Goal: Information Seeking & Learning: Learn about a topic

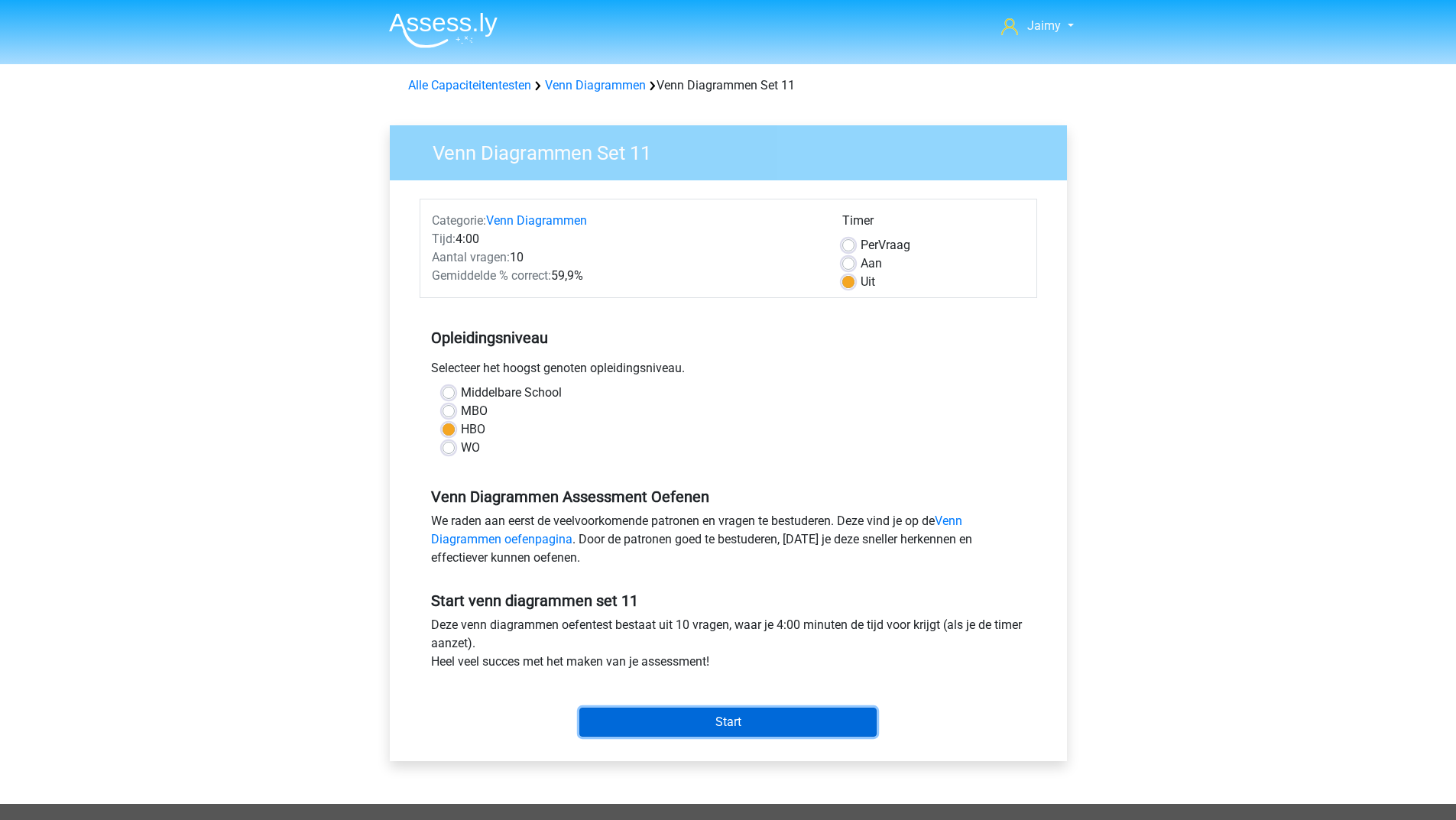
click at [734, 718] on input "Start" at bounding box center [728, 722] width 297 height 29
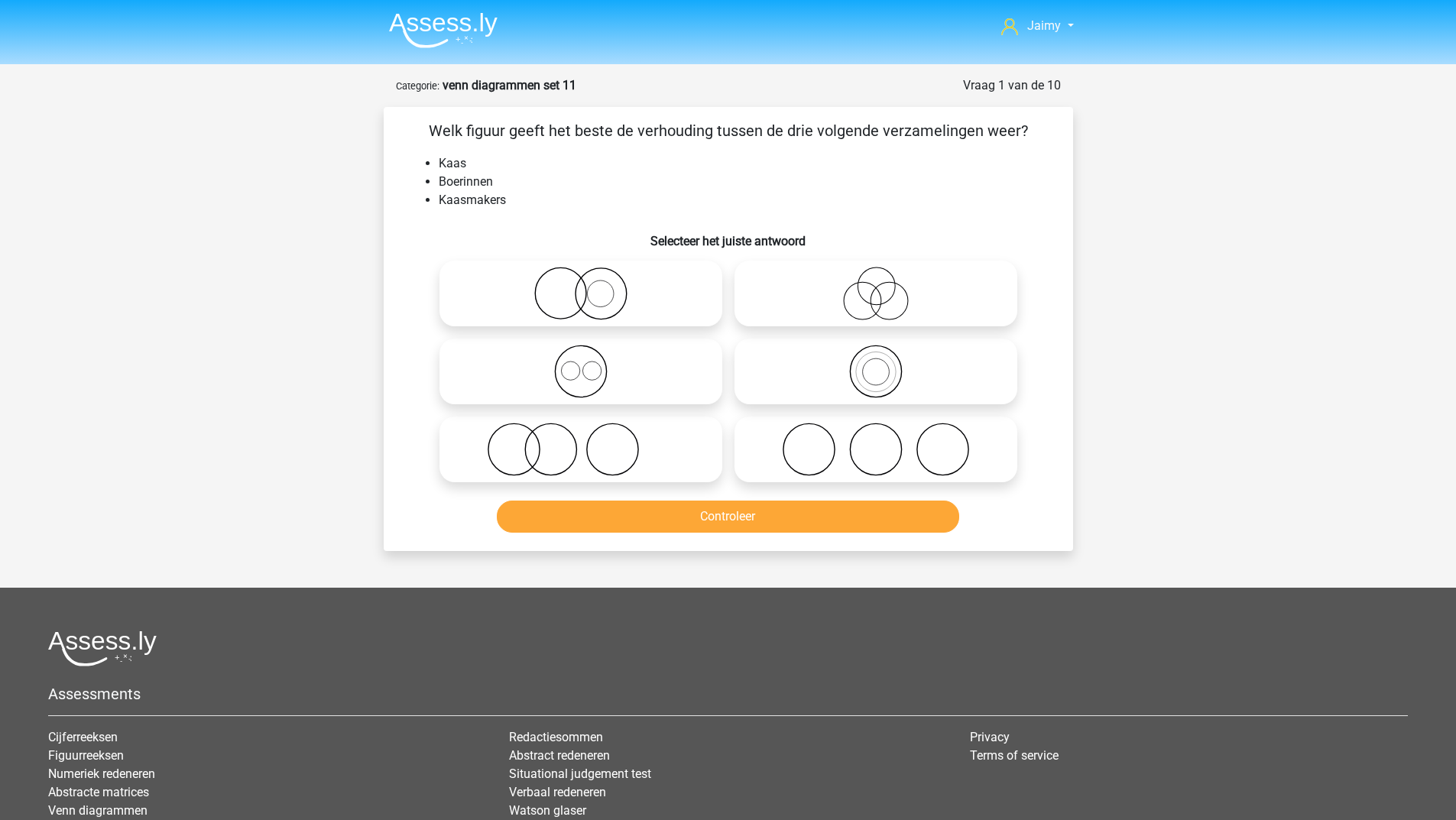
click at [648, 449] on icon at bounding box center [581, 449] width 271 height 53
click at [591, 442] on input "radio" at bounding box center [586, 436] width 10 height 10
radio input "true"
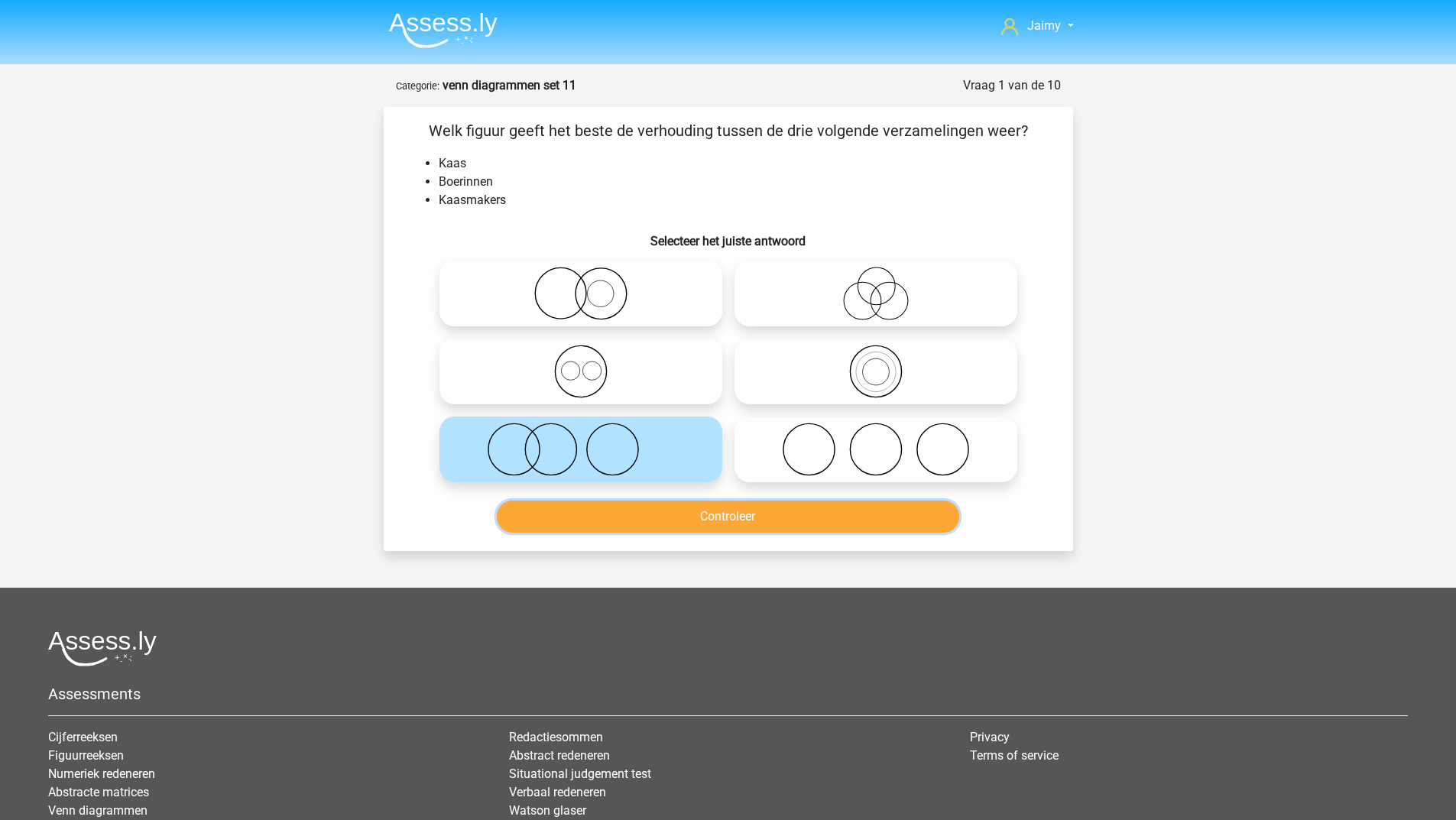
click at [658, 508] on button "Controleer" at bounding box center [728, 516] width 463 height 32
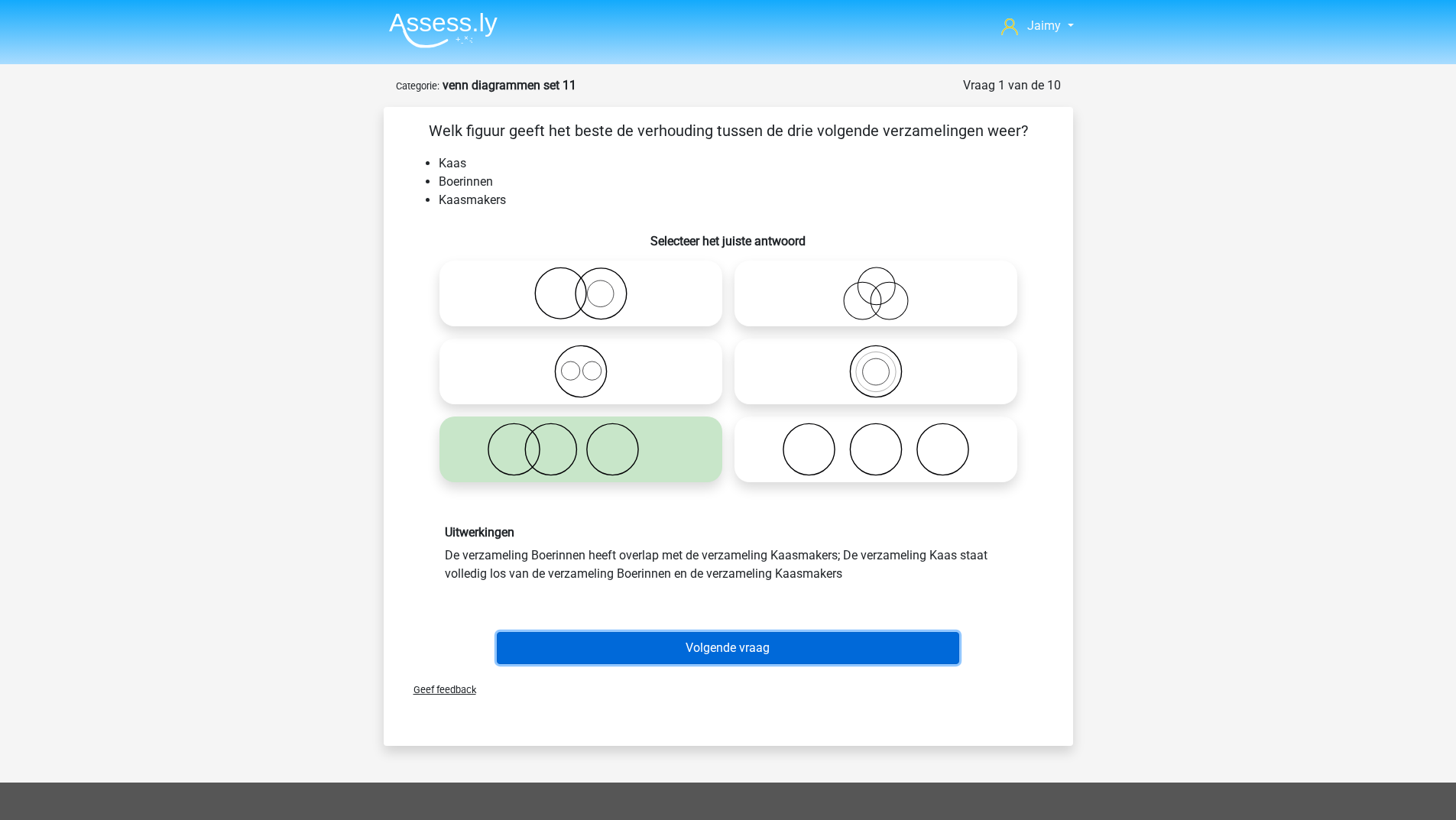
click at [697, 645] on button "Volgende vraag" at bounding box center [728, 648] width 463 height 32
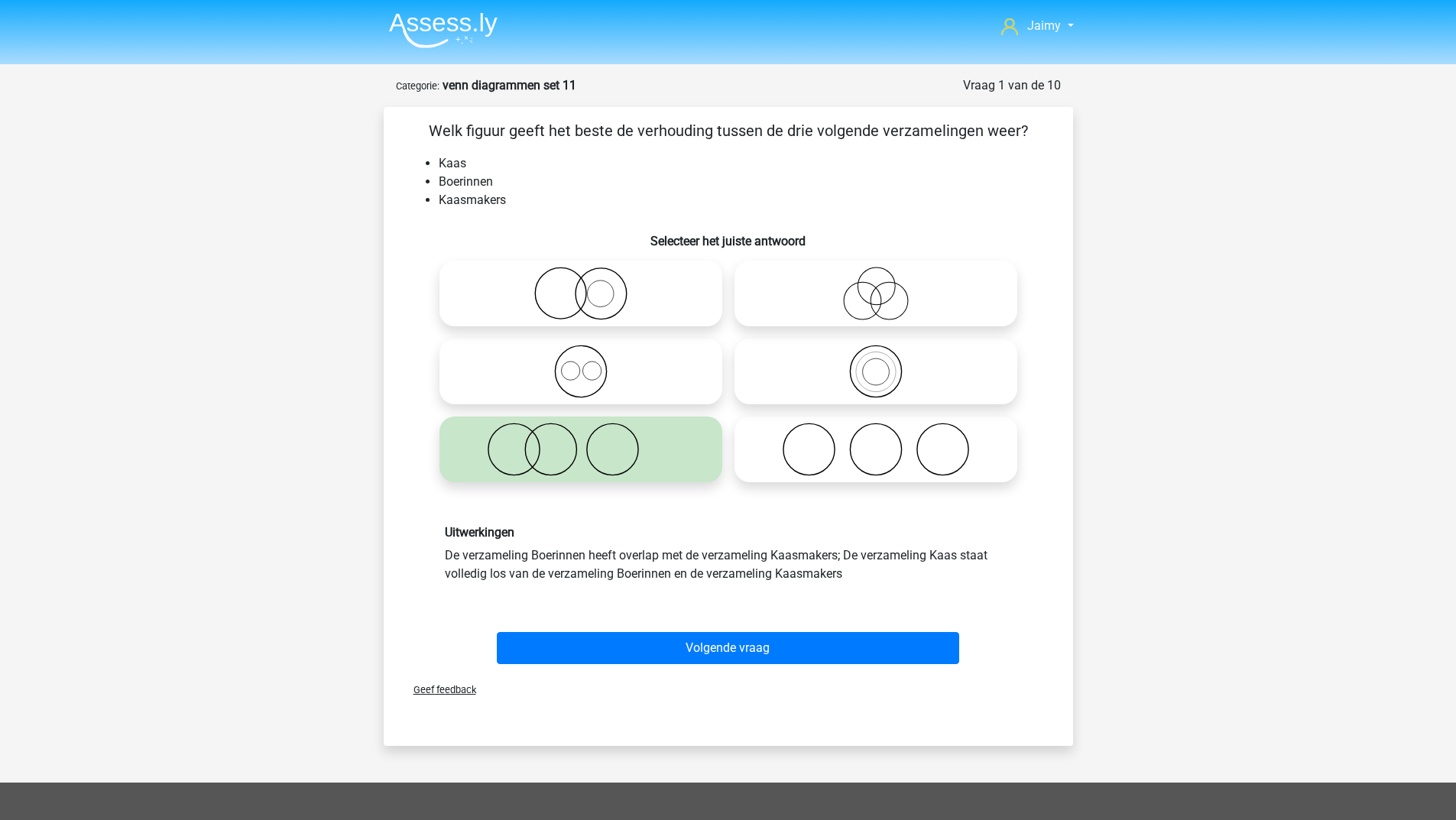
scroll to position [76, 0]
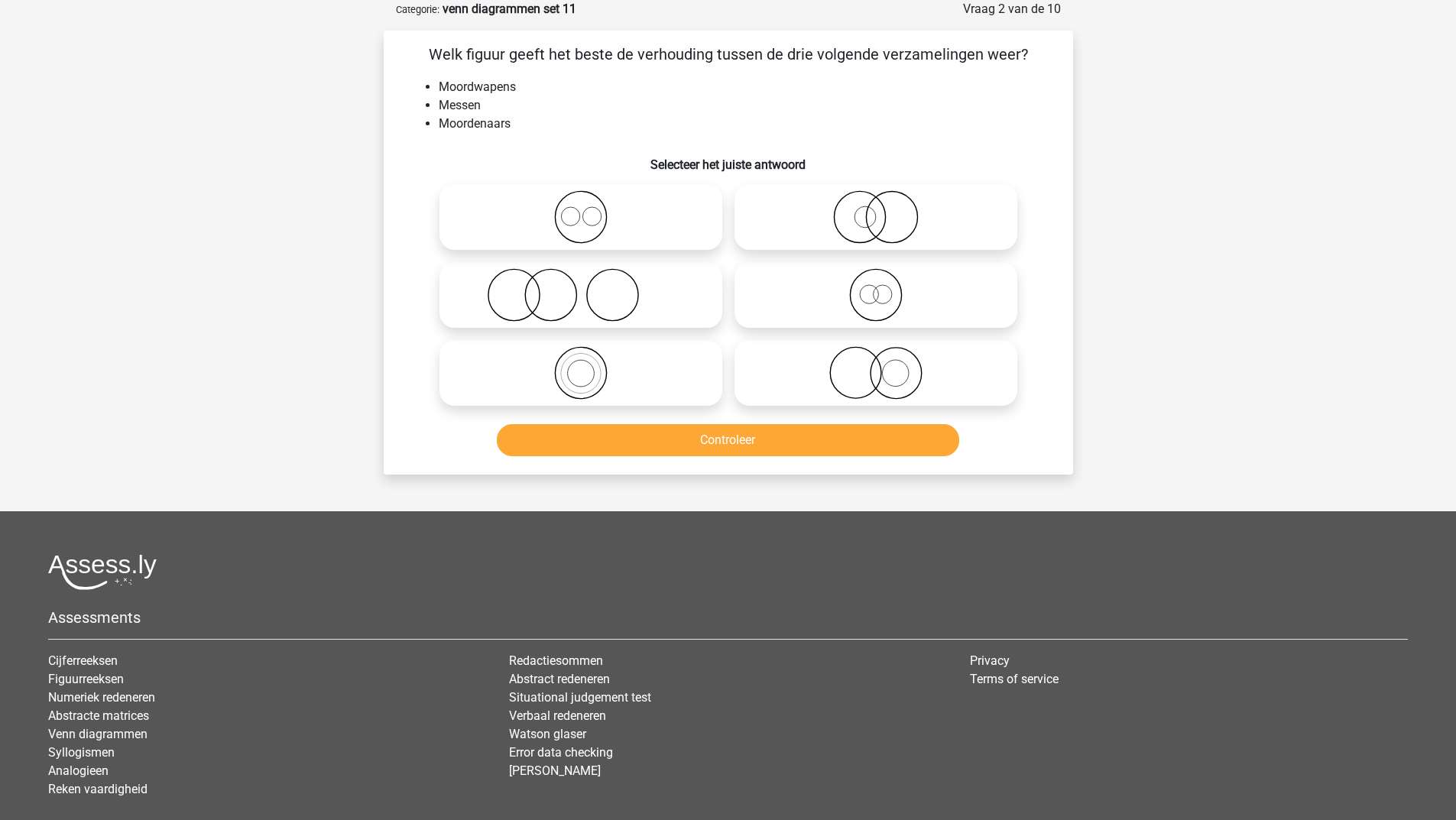
click at [563, 290] on icon at bounding box center [581, 294] width 271 height 53
click at [581, 287] on input "radio" at bounding box center [586, 282] width 10 height 10
radio input "true"
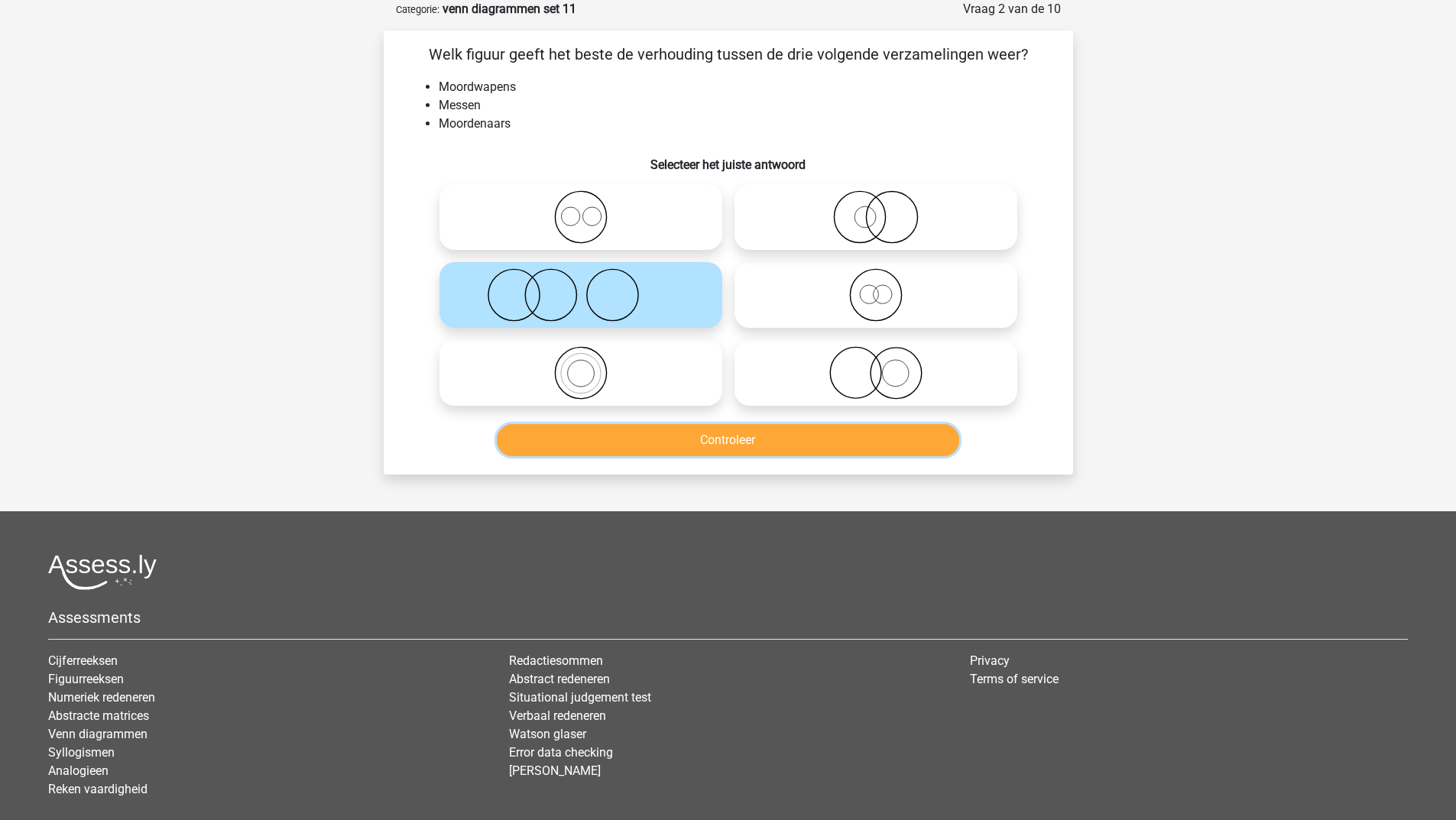
click at [599, 428] on button "Controleer" at bounding box center [728, 440] width 463 height 32
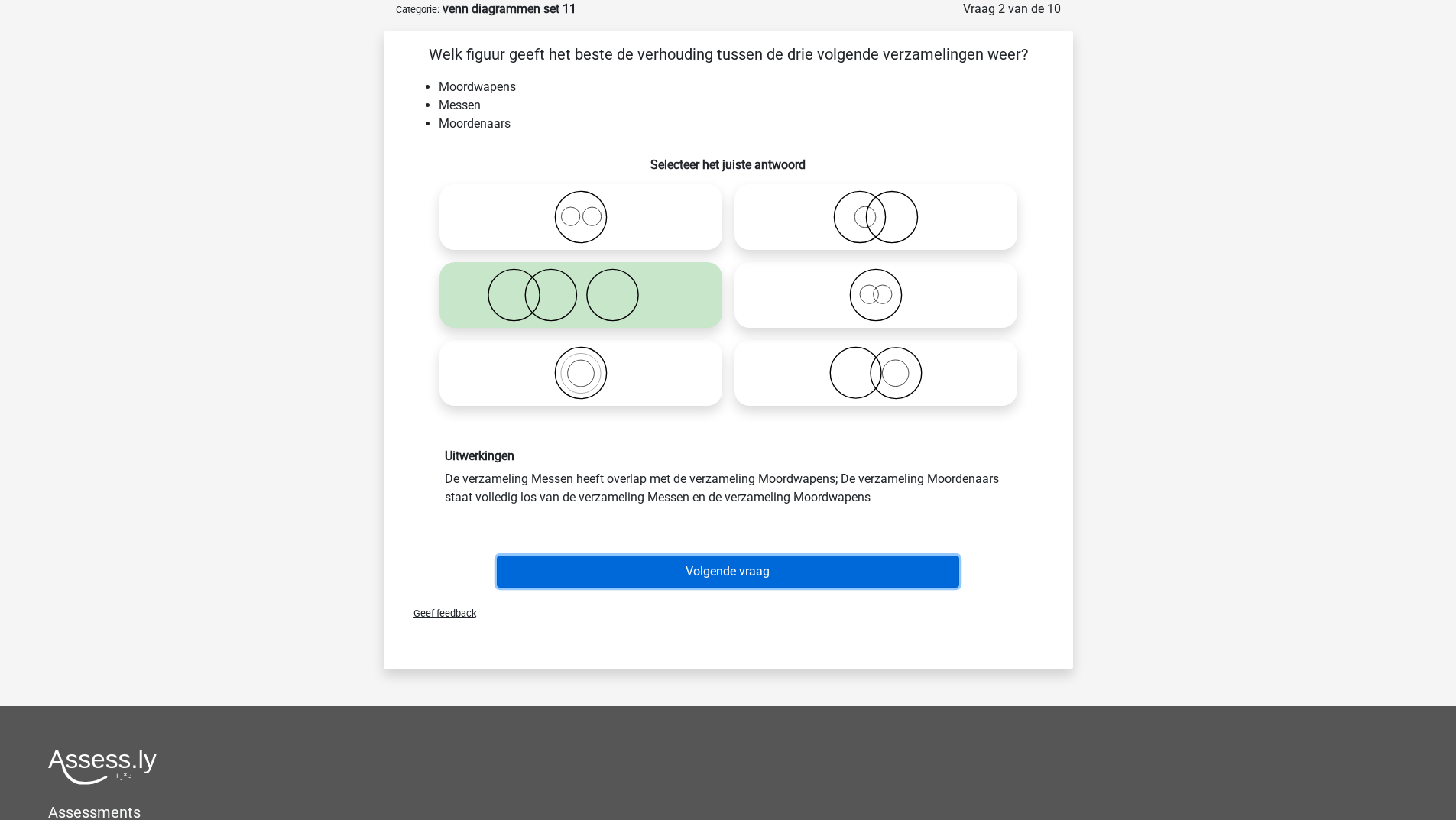
click at [642, 576] on button "Volgende vraag" at bounding box center [728, 571] width 463 height 32
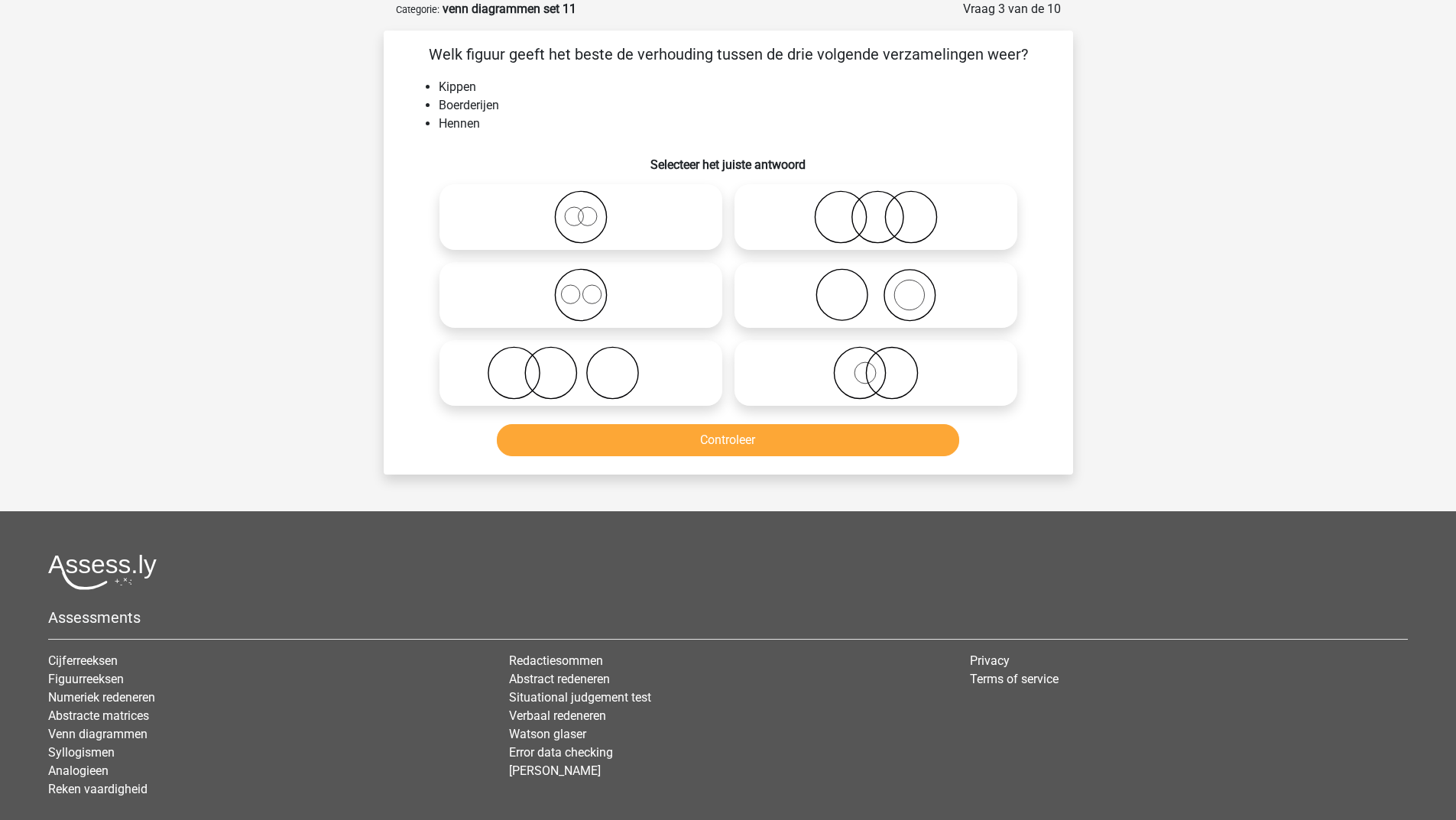
click at [594, 372] on icon at bounding box center [581, 372] width 271 height 53
click at [591, 365] on input "radio" at bounding box center [586, 360] width 10 height 10
radio input "true"
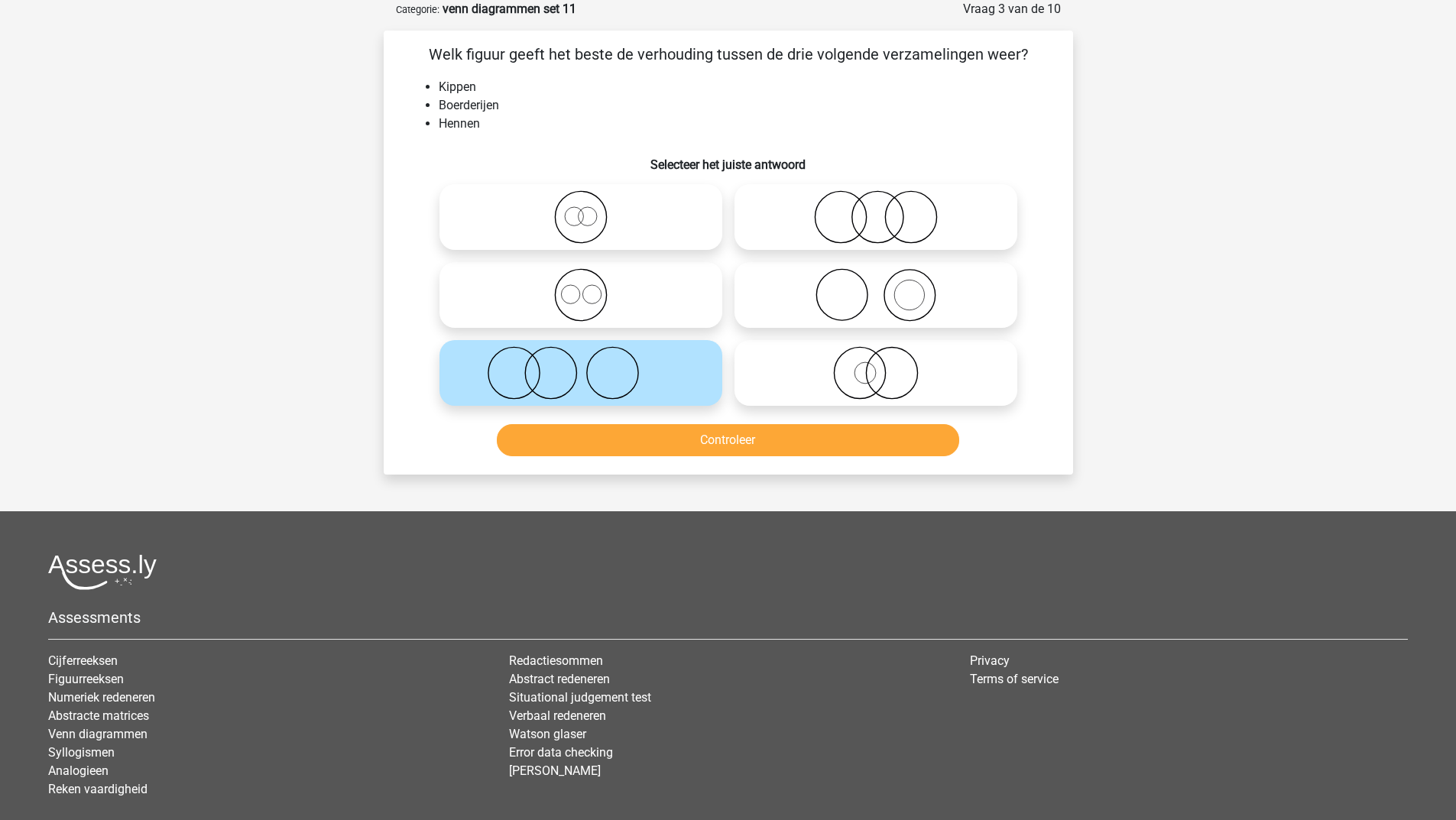
click at [869, 294] on icon at bounding box center [876, 294] width 271 height 53
click at [876, 287] on input "radio" at bounding box center [881, 282] width 10 height 10
radio input "true"
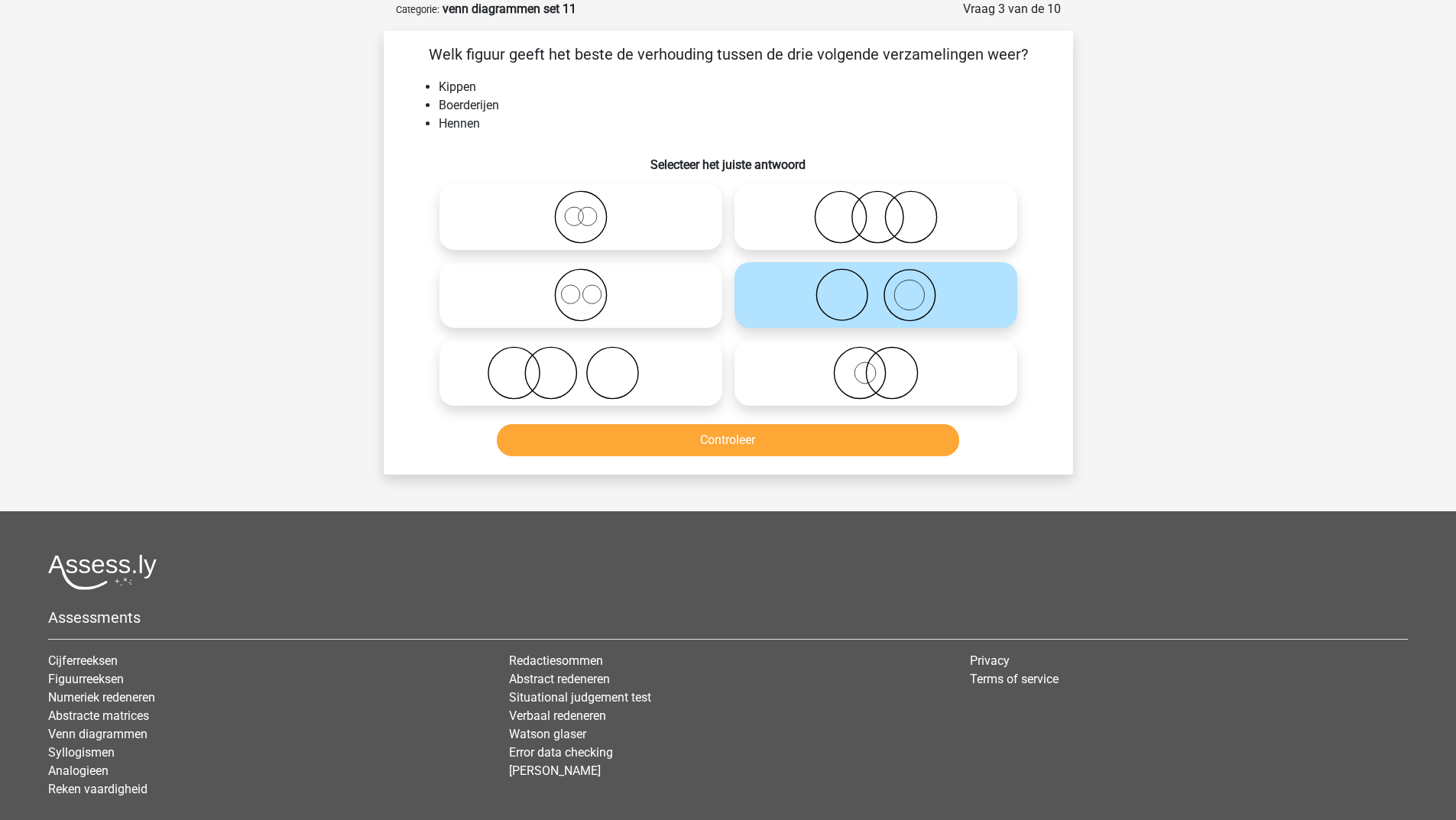
click at [811, 459] on div "Controleer" at bounding box center [728, 443] width 590 height 39
click at [809, 451] on button "Controleer" at bounding box center [728, 440] width 463 height 32
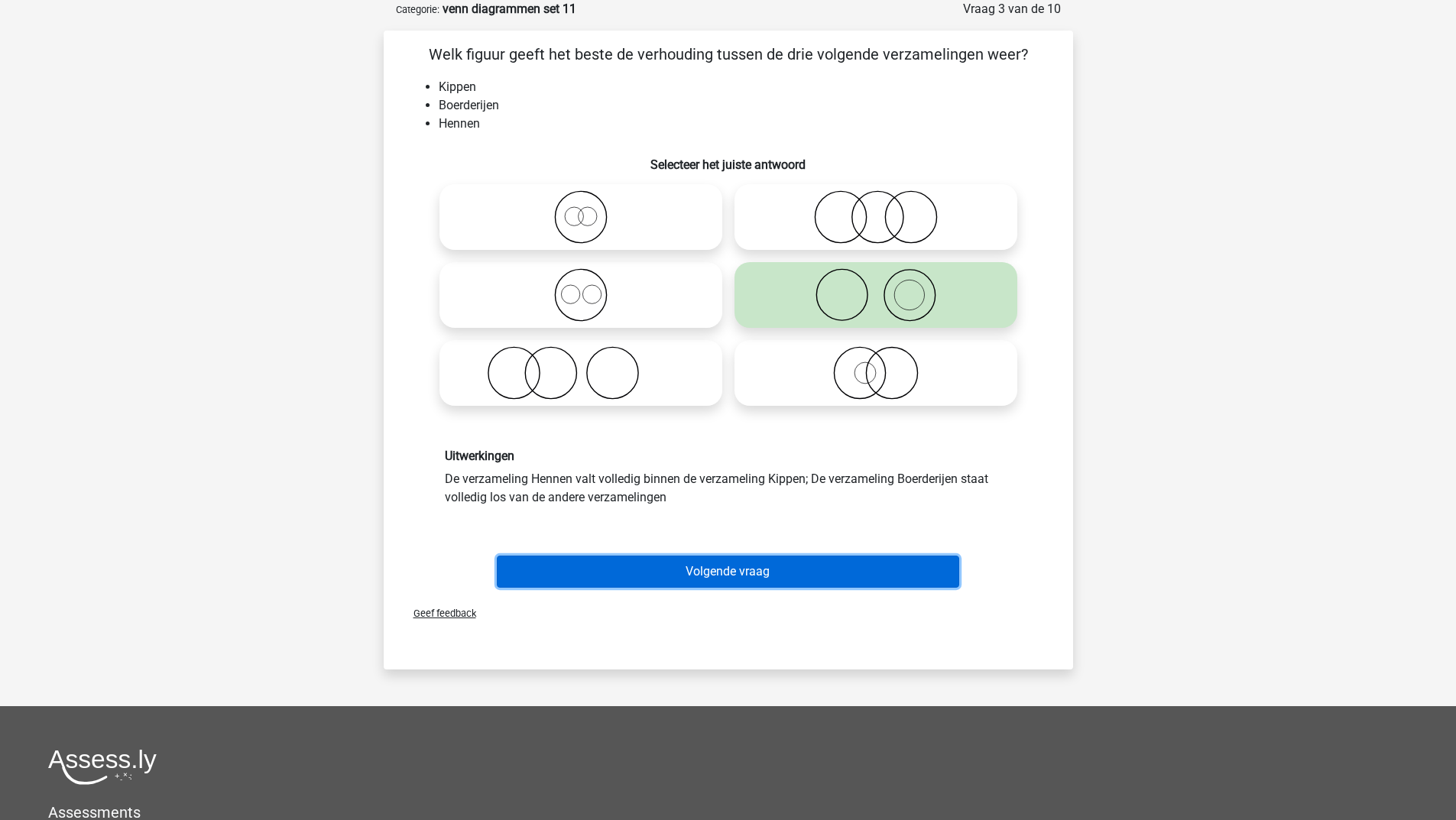
click at [795, 577] on button "Volgende vraag" at bounding box center [728, 571] width 463 height 32
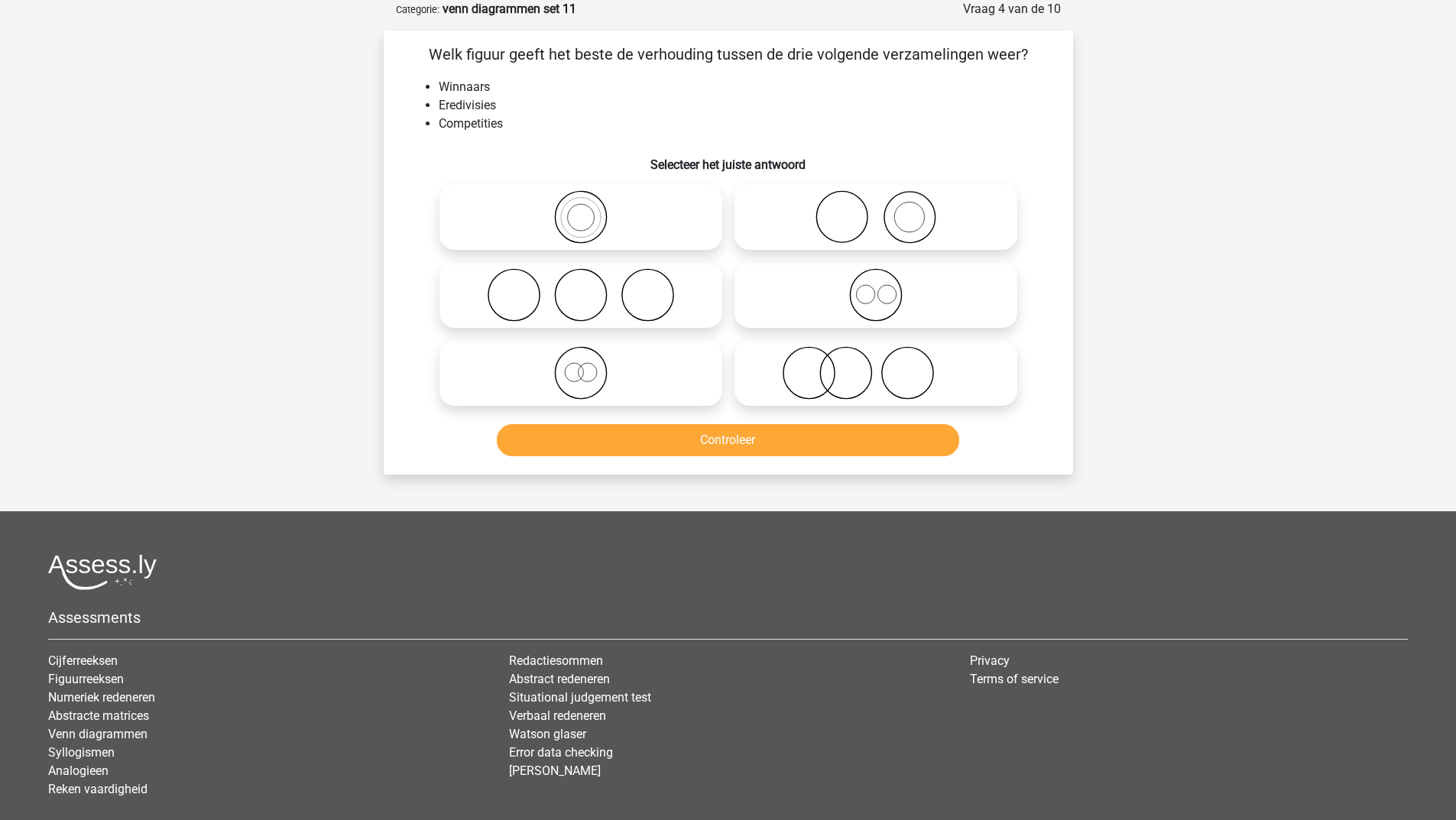
click at [862, 227] on icon at bounding box center [876, 216] width 271 height 53
click at [876, 209] on input "radio" at bounding box center [881, 204] width 10 height 10
radio input "true"
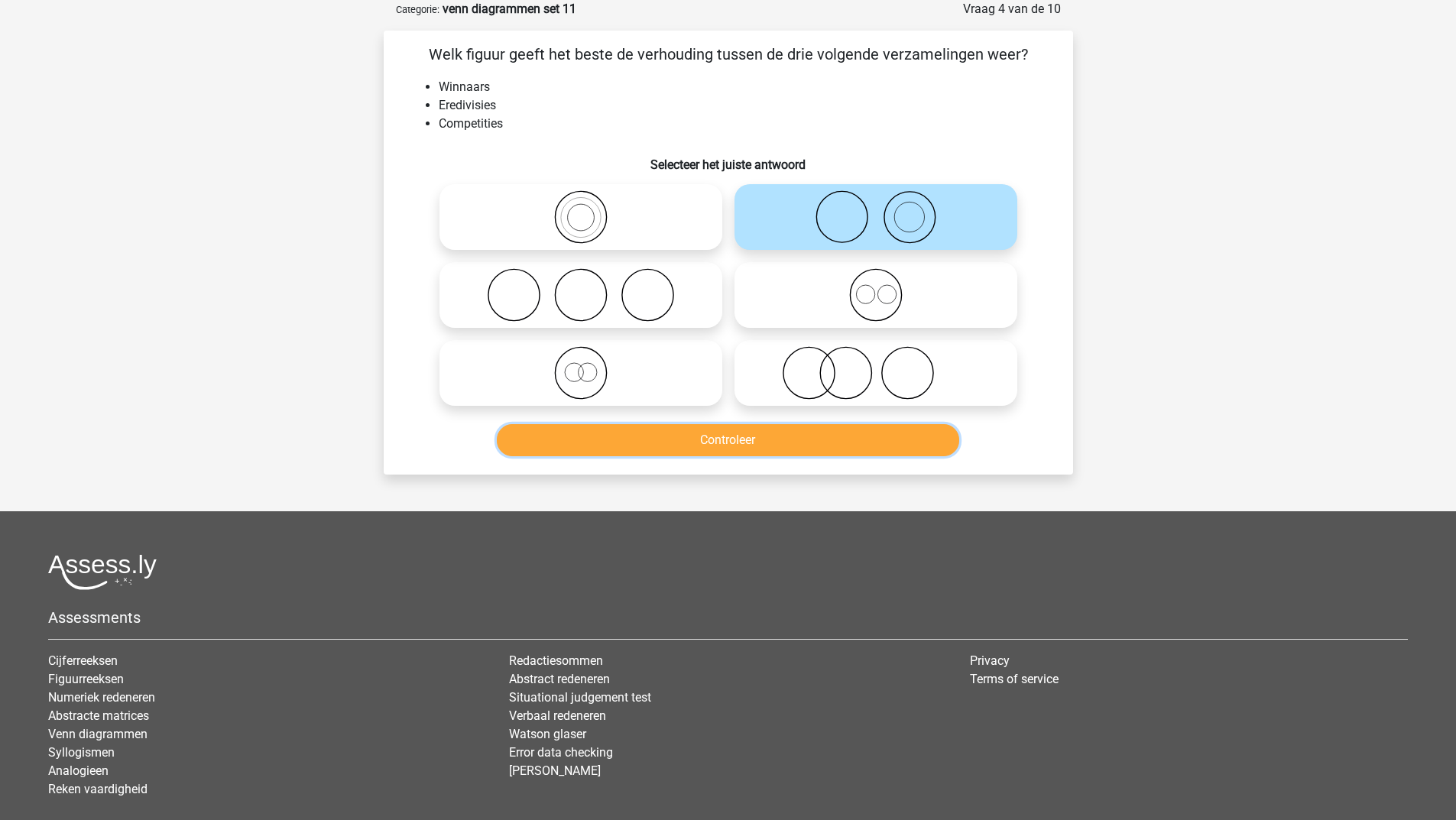
click at [789, 440] on button "Controleer" at bounding box center [728, 440] width 463 height 32
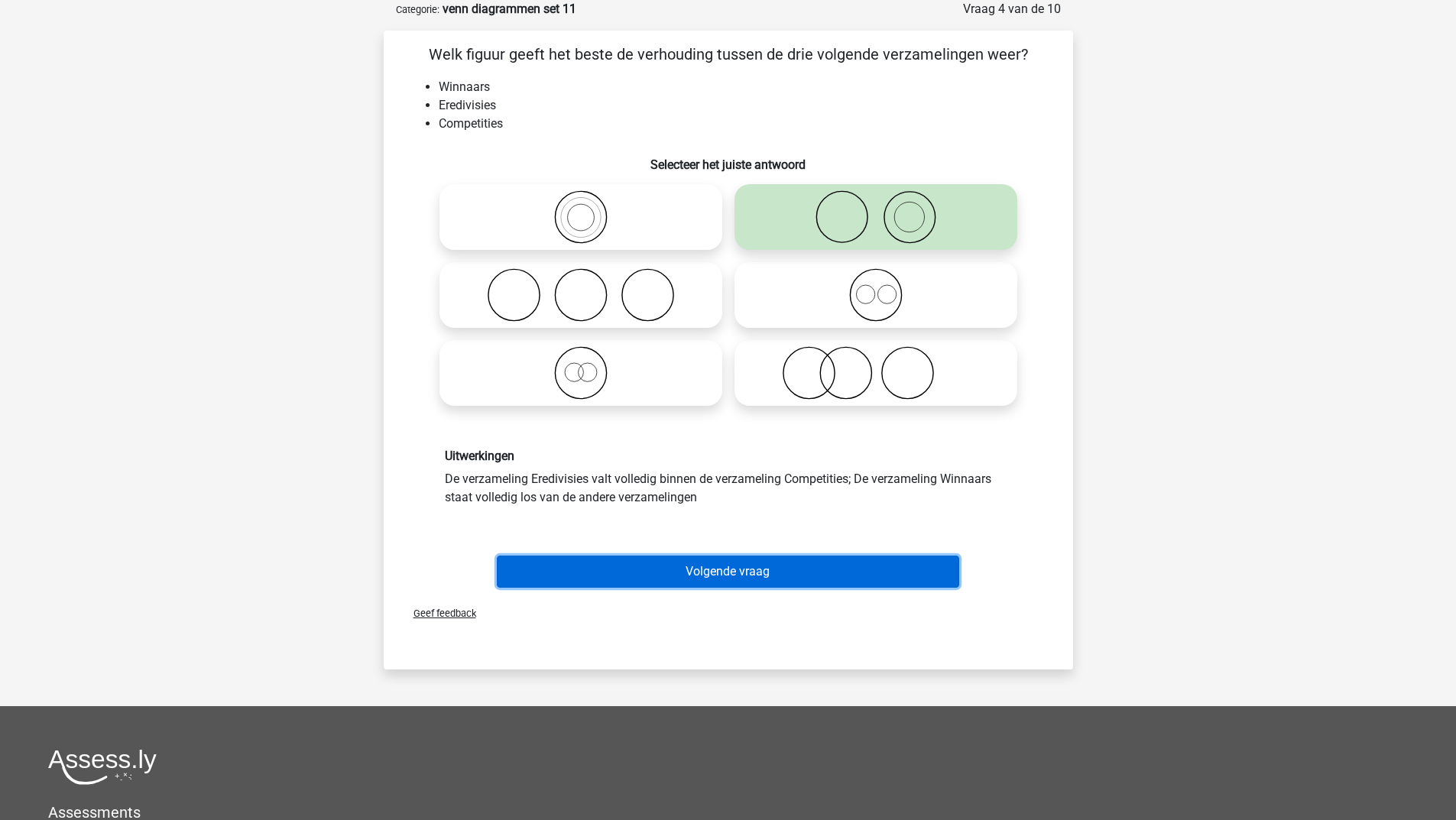
click at [722, 572] on button "Volgende vraag" at bounding box center [728, 571] width 463 height 32
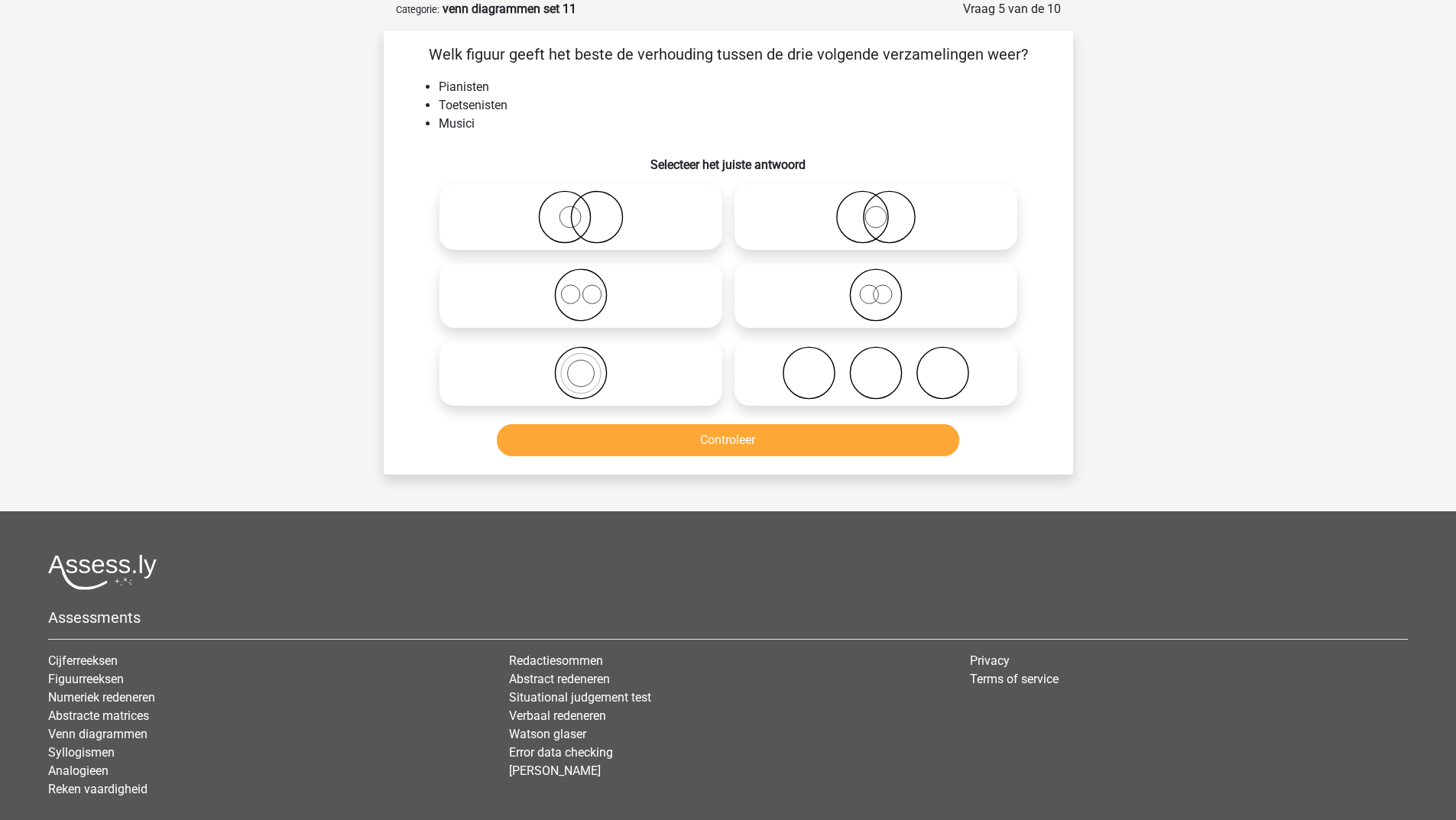
click at [637, 364] on icon at bounding box center [581, 372] width 271 height 53
click at [591, 364] on input "radio" at bounding box center [586, 360] width 10 height 10
radio input "true"
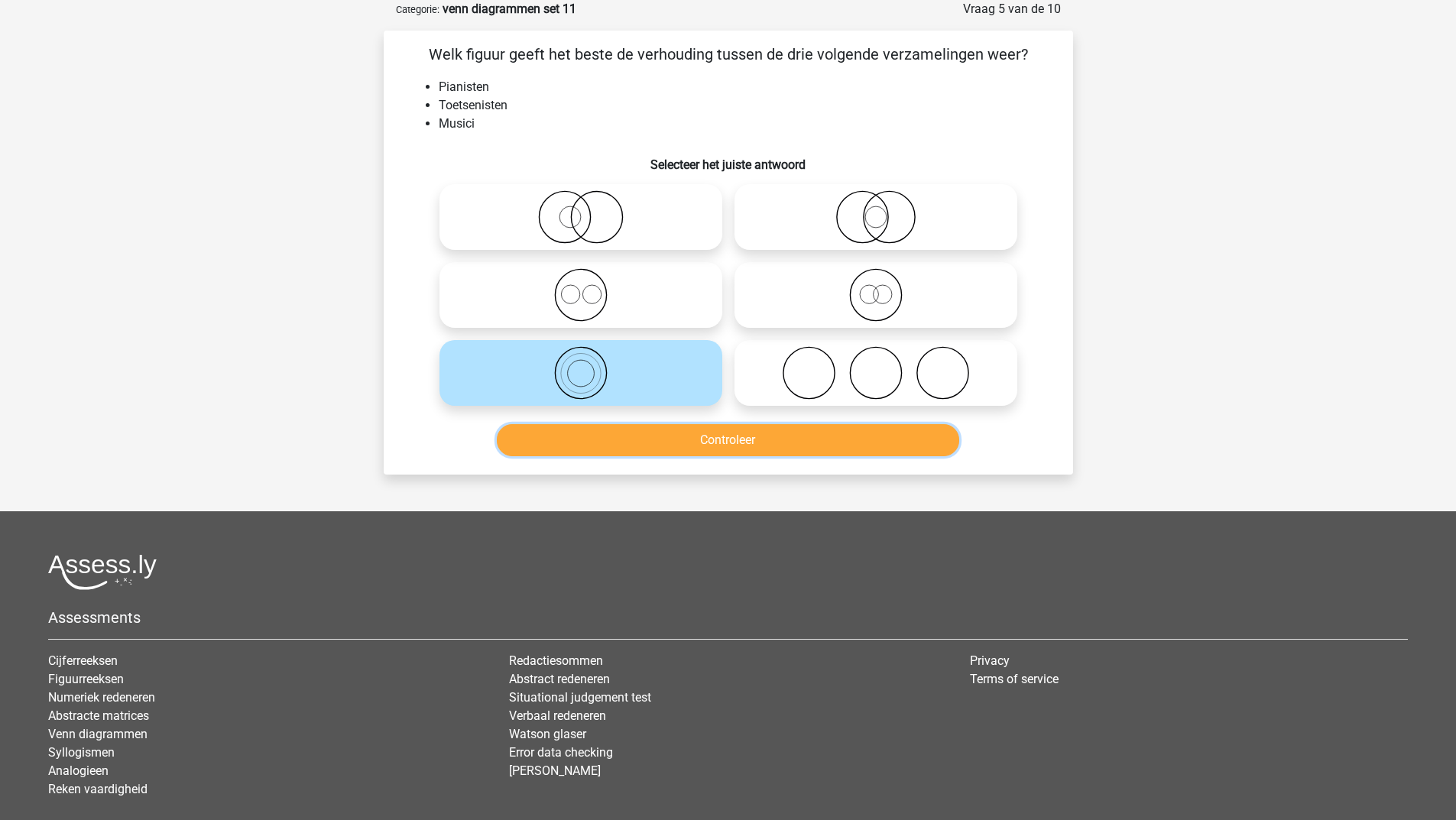
click at [629, 437] on button "Controleer" at bounding box center [728, 440] width 463 height 32
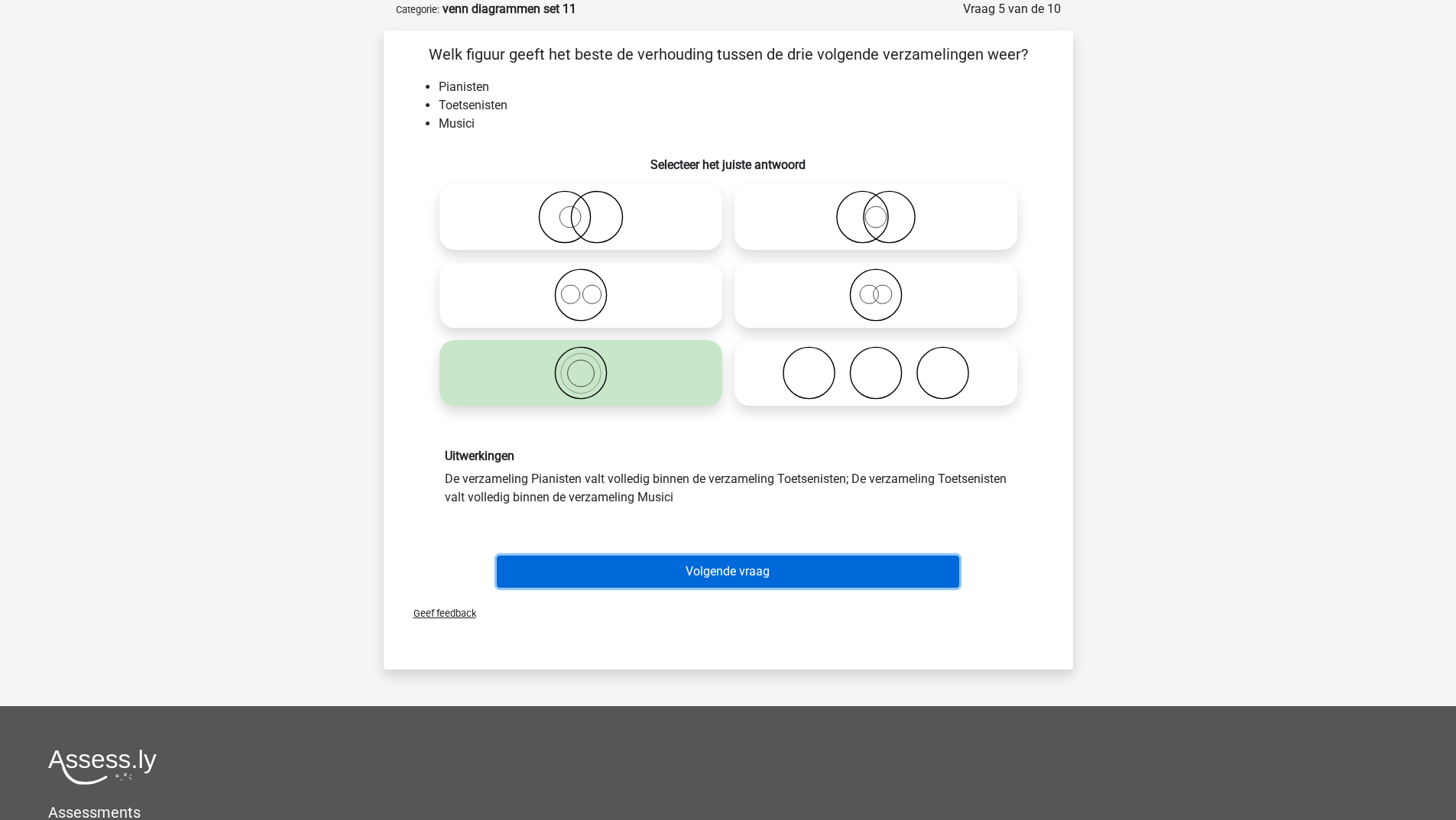
click at [653, 567] on button "Volgende vraag" at bounding box center [728, 571] width 463 height 32
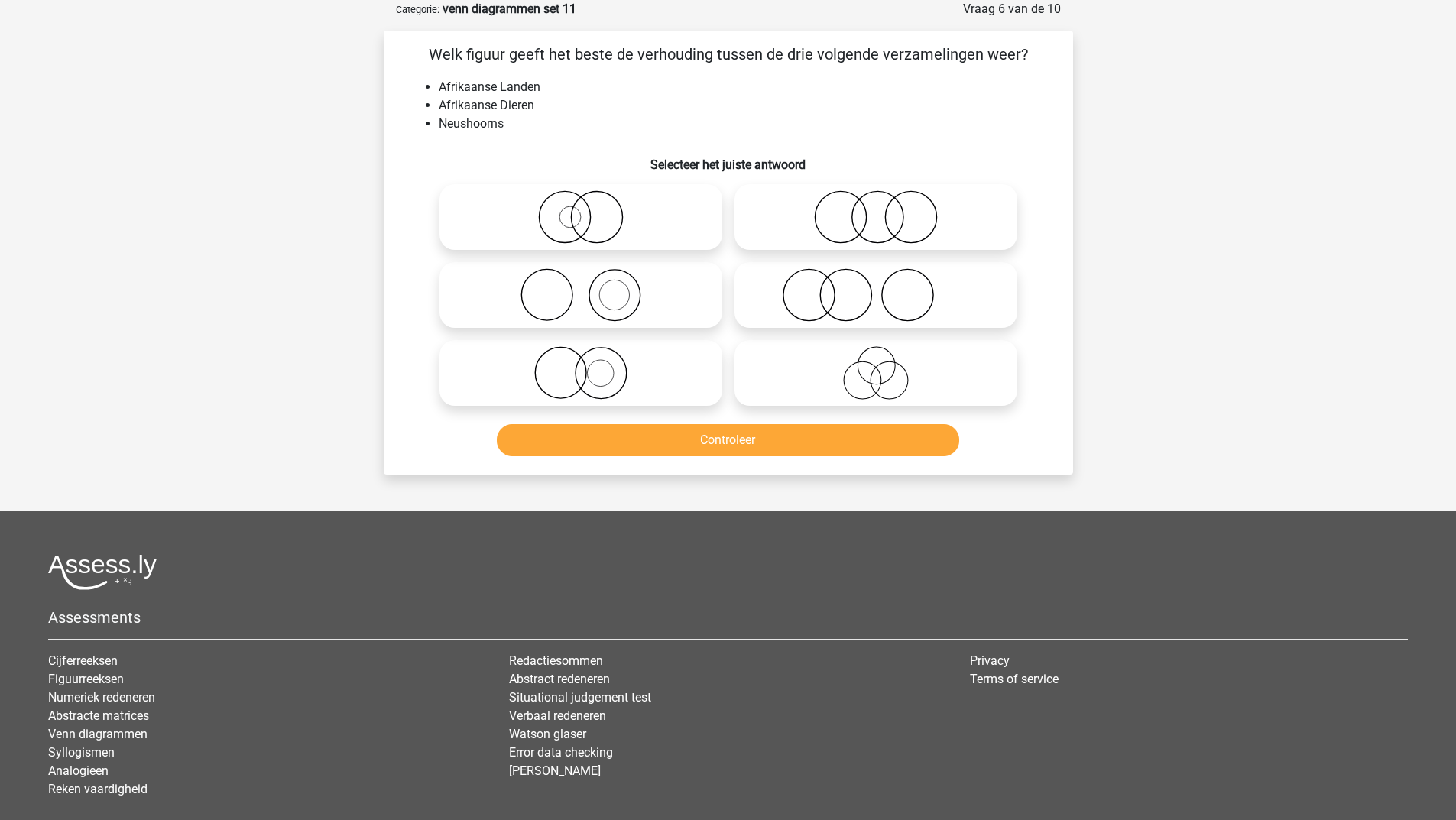
click at [821, 298] on icon at bounding box center [876, 294] width 271 height 53
click at [876, 287] on input "radio" at bounding box center [881, 282] width 10 height 10
radio input "true"
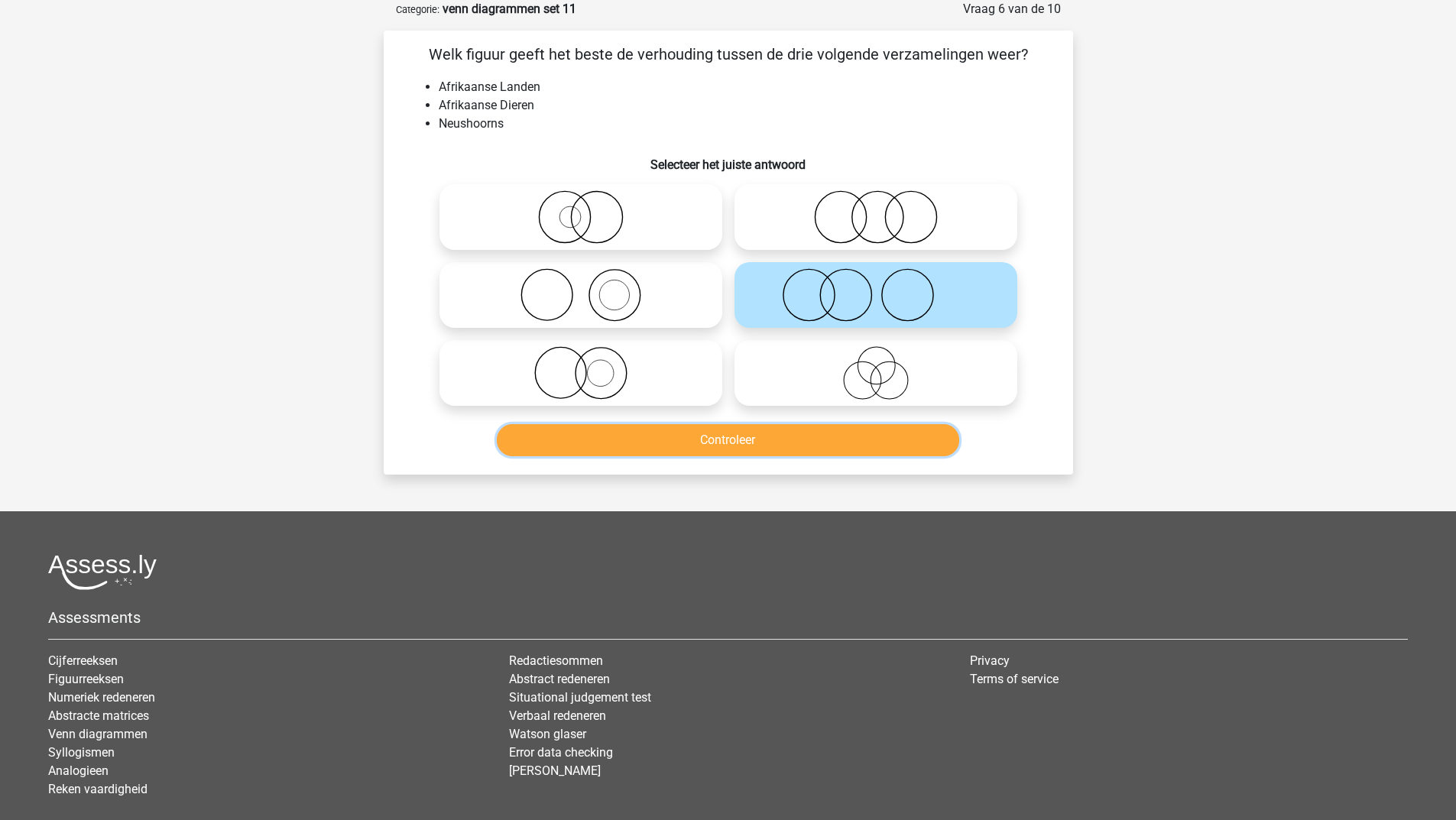
click at [803, 449] on button "Controleer" at bounding box center [728, 440] width 463 height 32
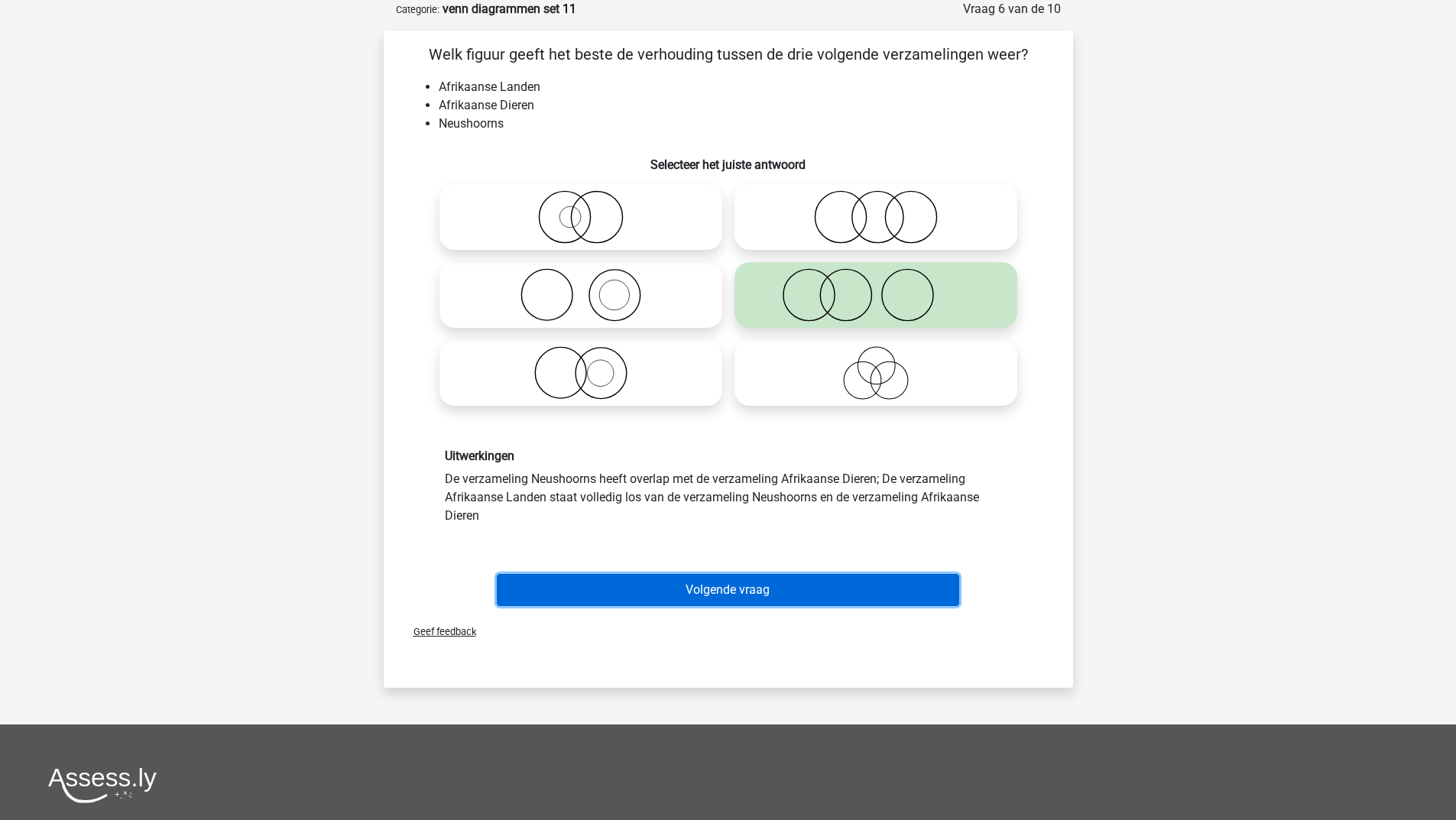
click at [746, 586] on button "Volgende vraag" at bounding box center [728, 590] width 463 height 32
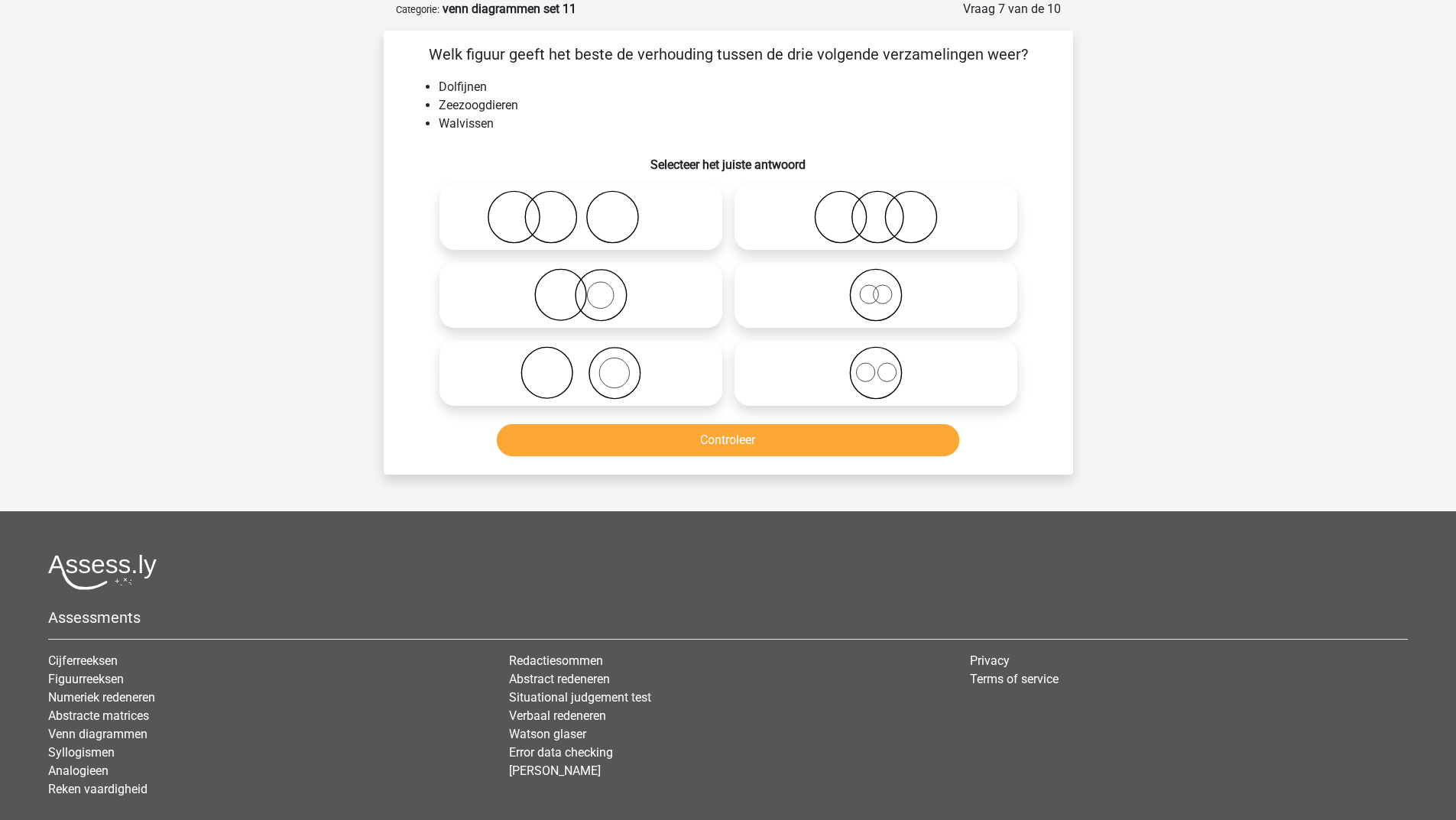
click at [814, 207] on icon at bounding box center [876, 216] width 271 height 53
click at [876, 207] on input "radio" at bounding box center [881, 204] width 10 height 10
radio input "true"
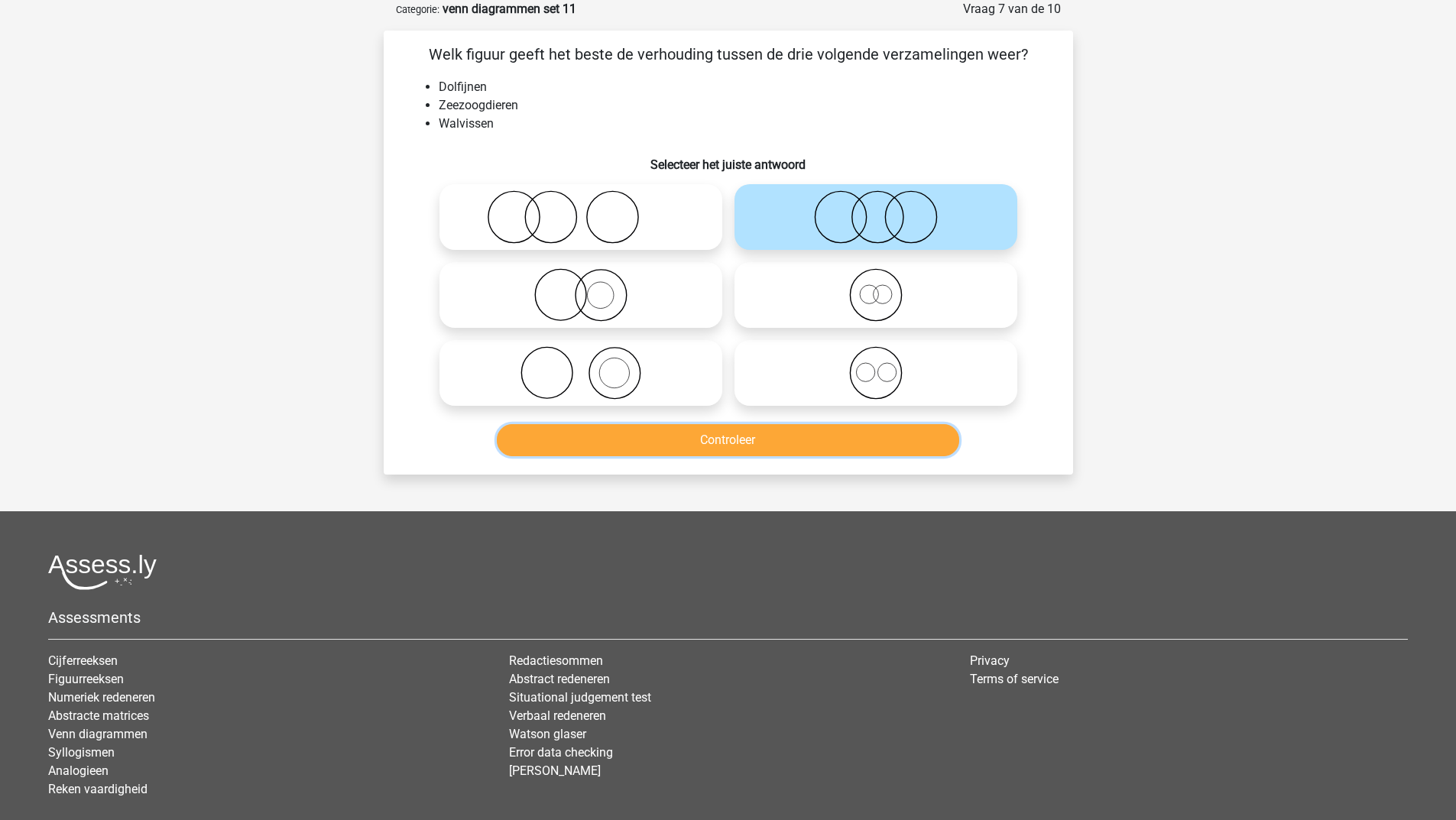
click at [790, 428] on button "Controleer" at bounding box center [728, 440] width 463 height 32
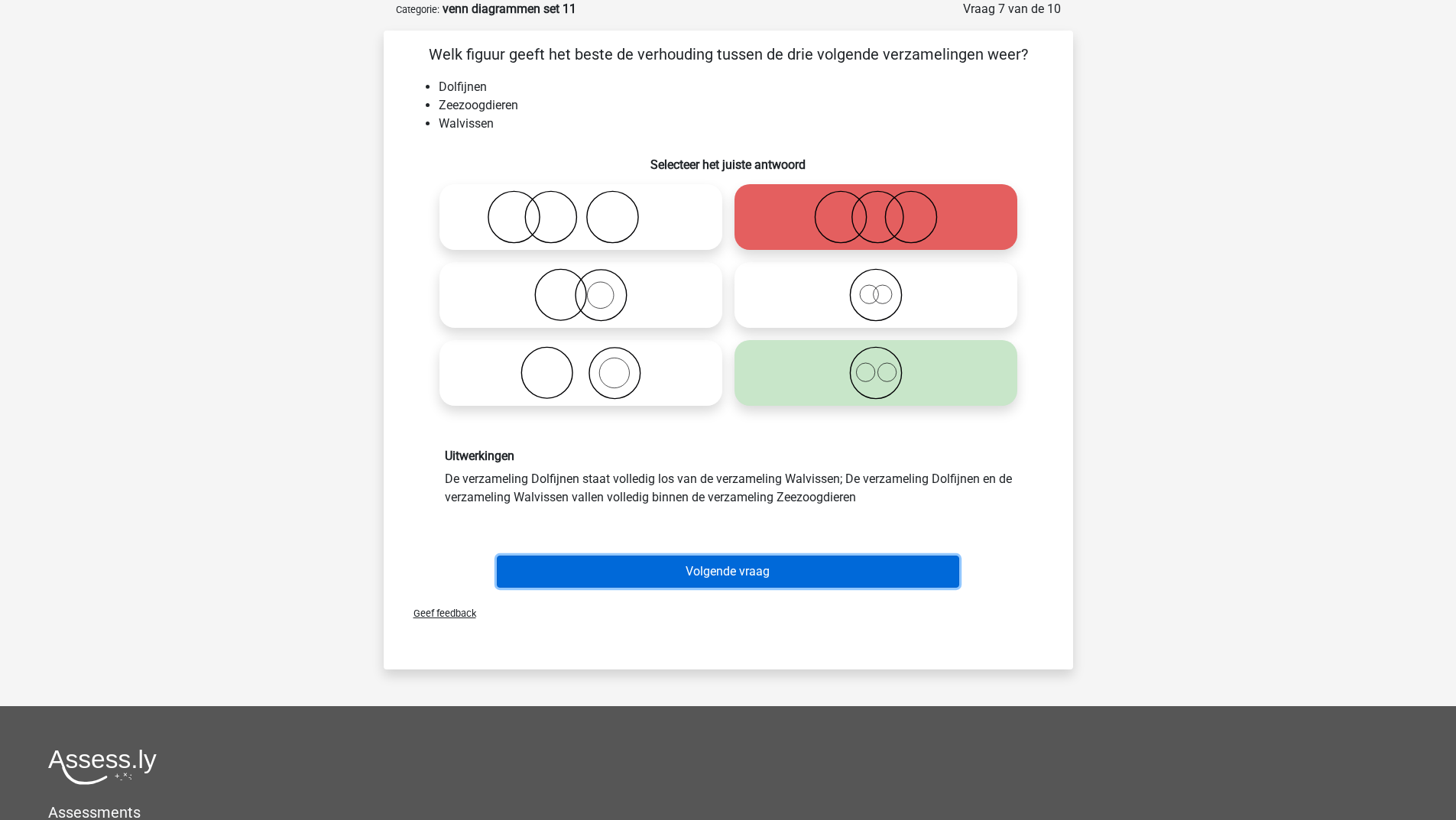
click at [701, 583] on button "Volgende vraag" at bounding box center [728, 571] width 463 height 32
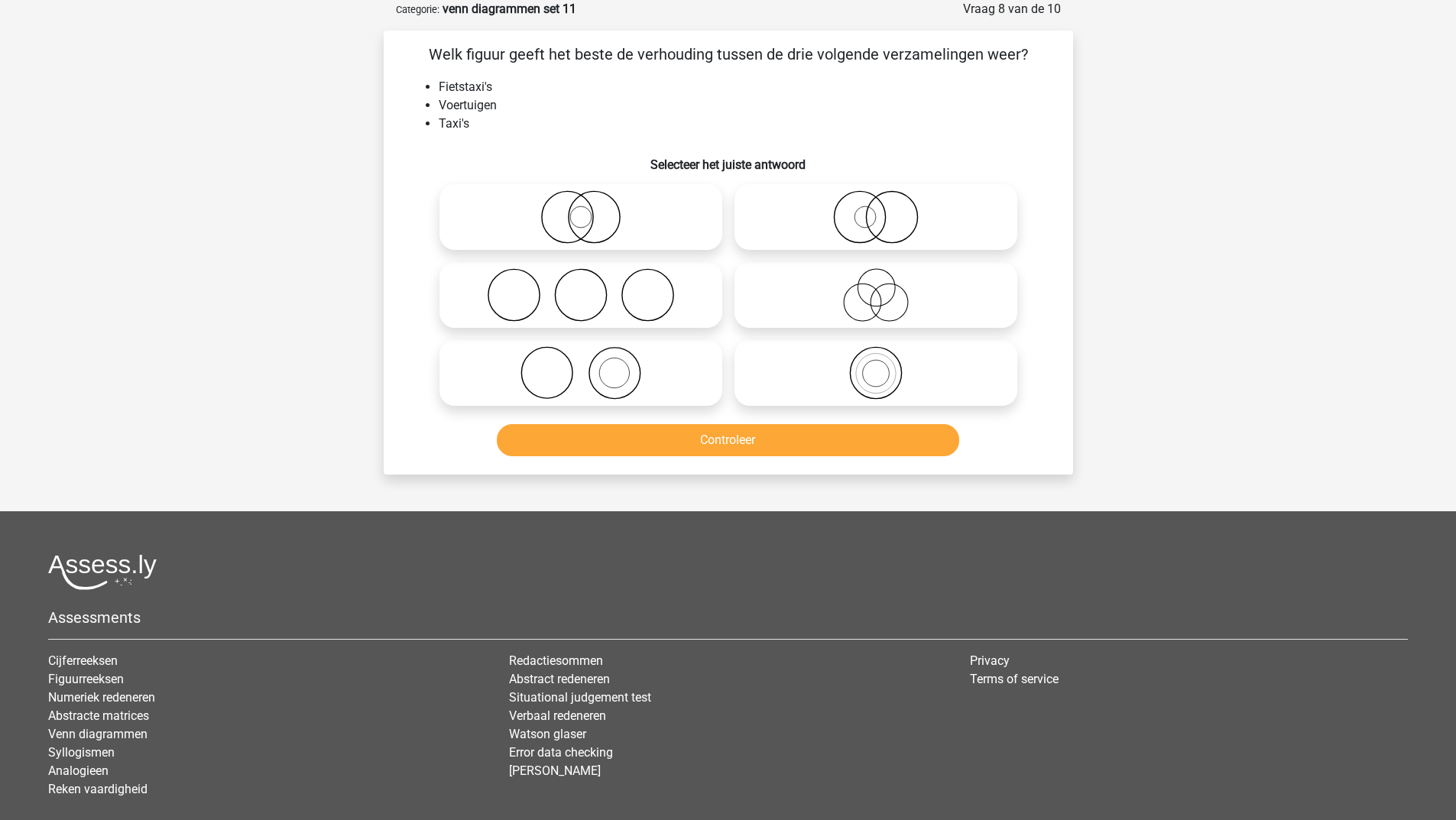
click at [673, 228] on icon at bounding box center [581, 216] width 271 height 53
click at [591, 209] on input "radio" at bounding box center [586, 204] width 10 height 10
radio input "true"
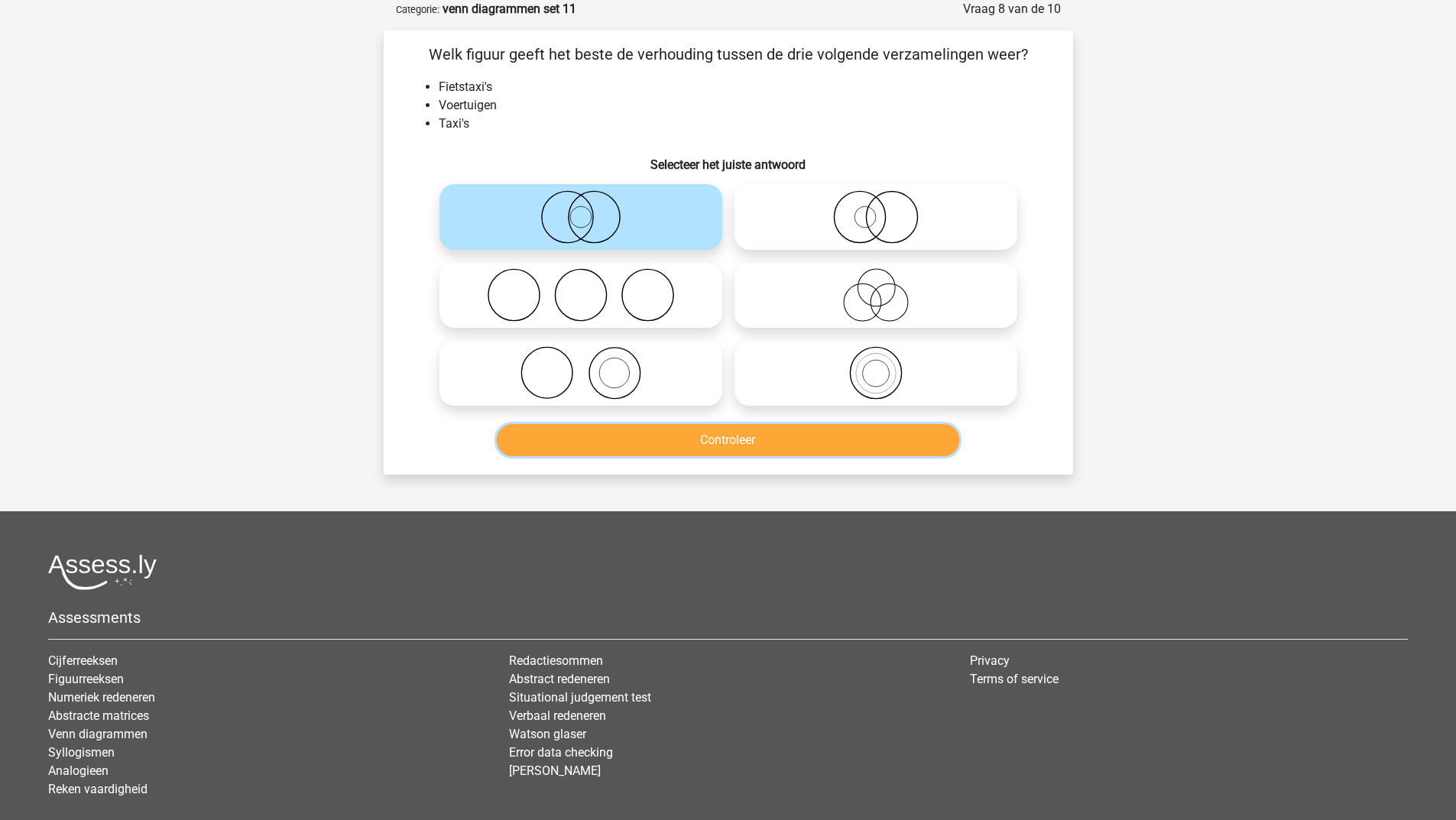
click at [755, 436] on button "Controleer" at bounding box center [728, 440] width 463 height 32
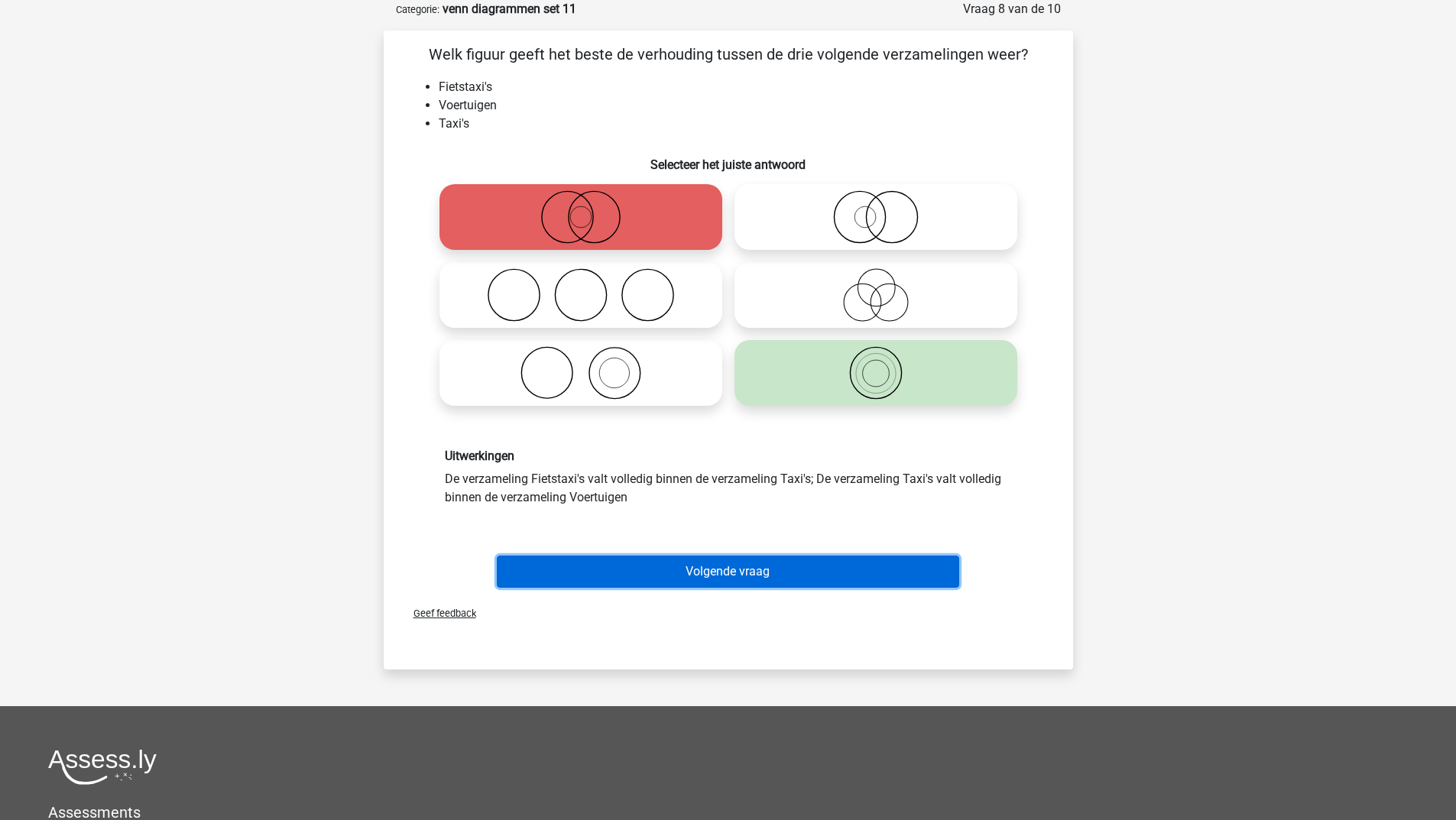
click at [724, 578] on button "Volgende vraag" at bounding box center [728, 571] width 463 height 32
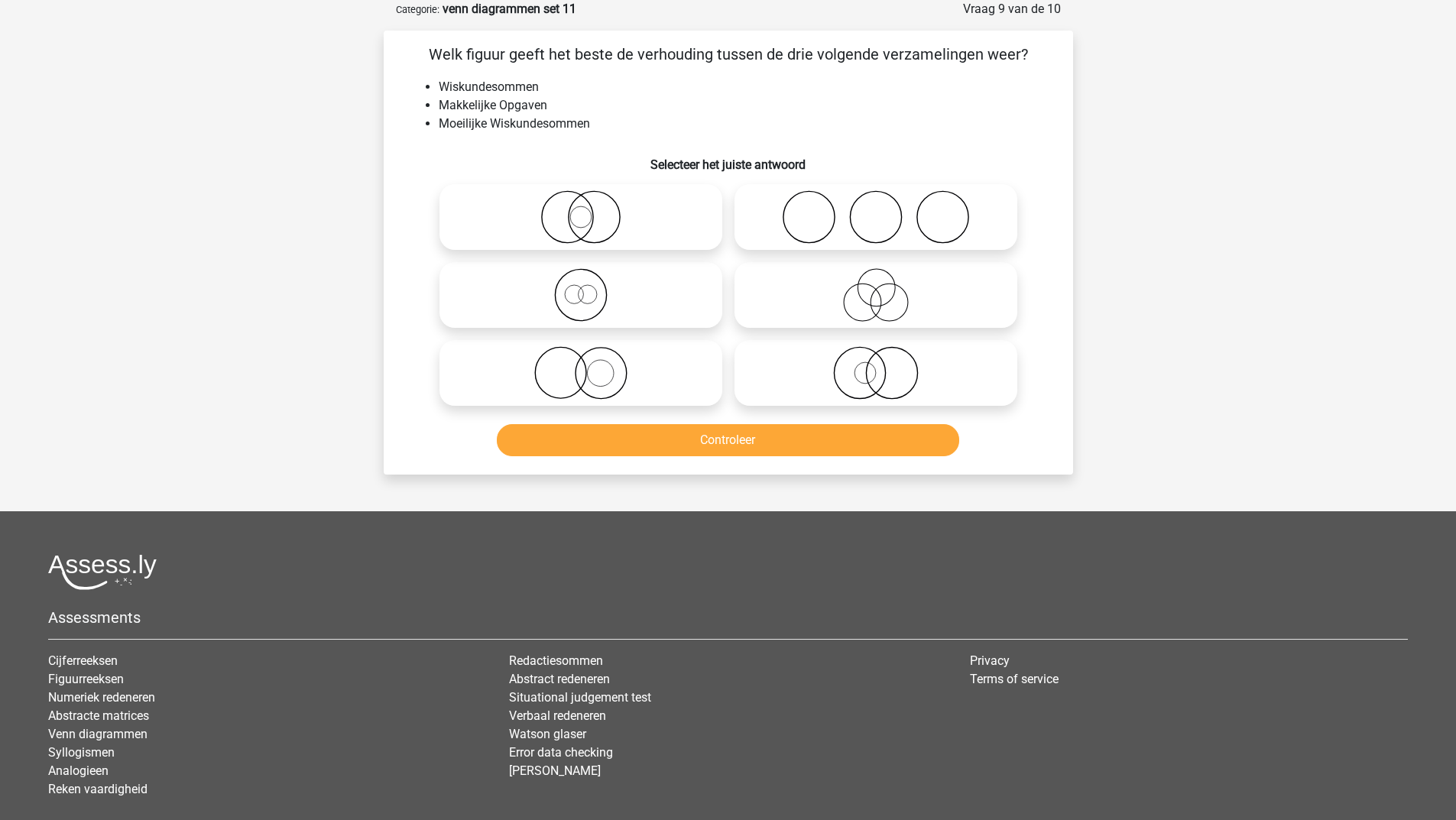
click at [660, 367] on icon at bounding box center [581, 372] width 271 height 53
click at [591, 365] on input "radio" at bounding box center [586, 360] width 10 height 10
radio input "true"
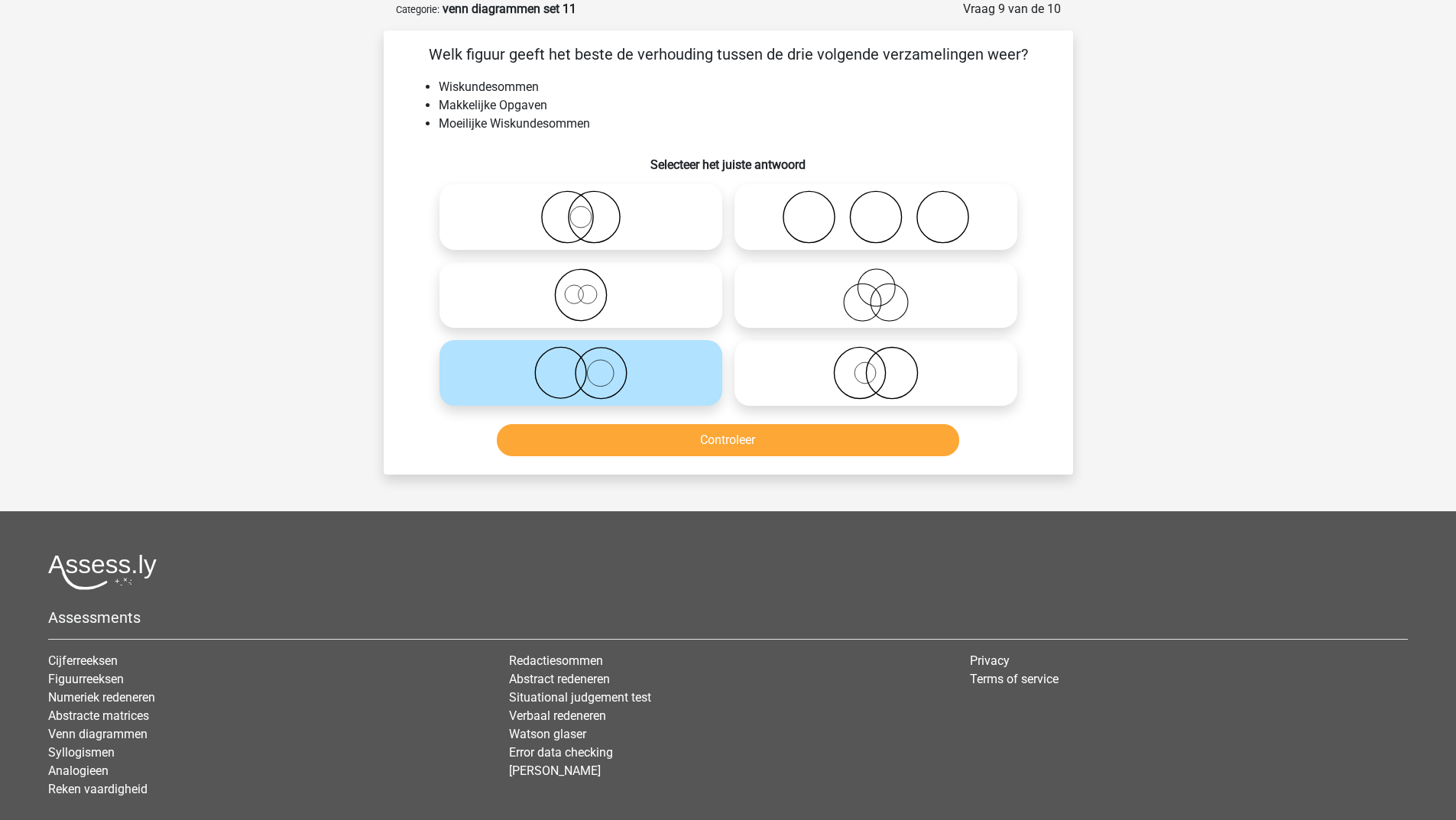
click at [839, 345] on label at bounding box center [876, 373] width 283 height 66
click at [876, 355] on input "radio" at bounding box center [881, 360] width 10 height 10
radio input "true"
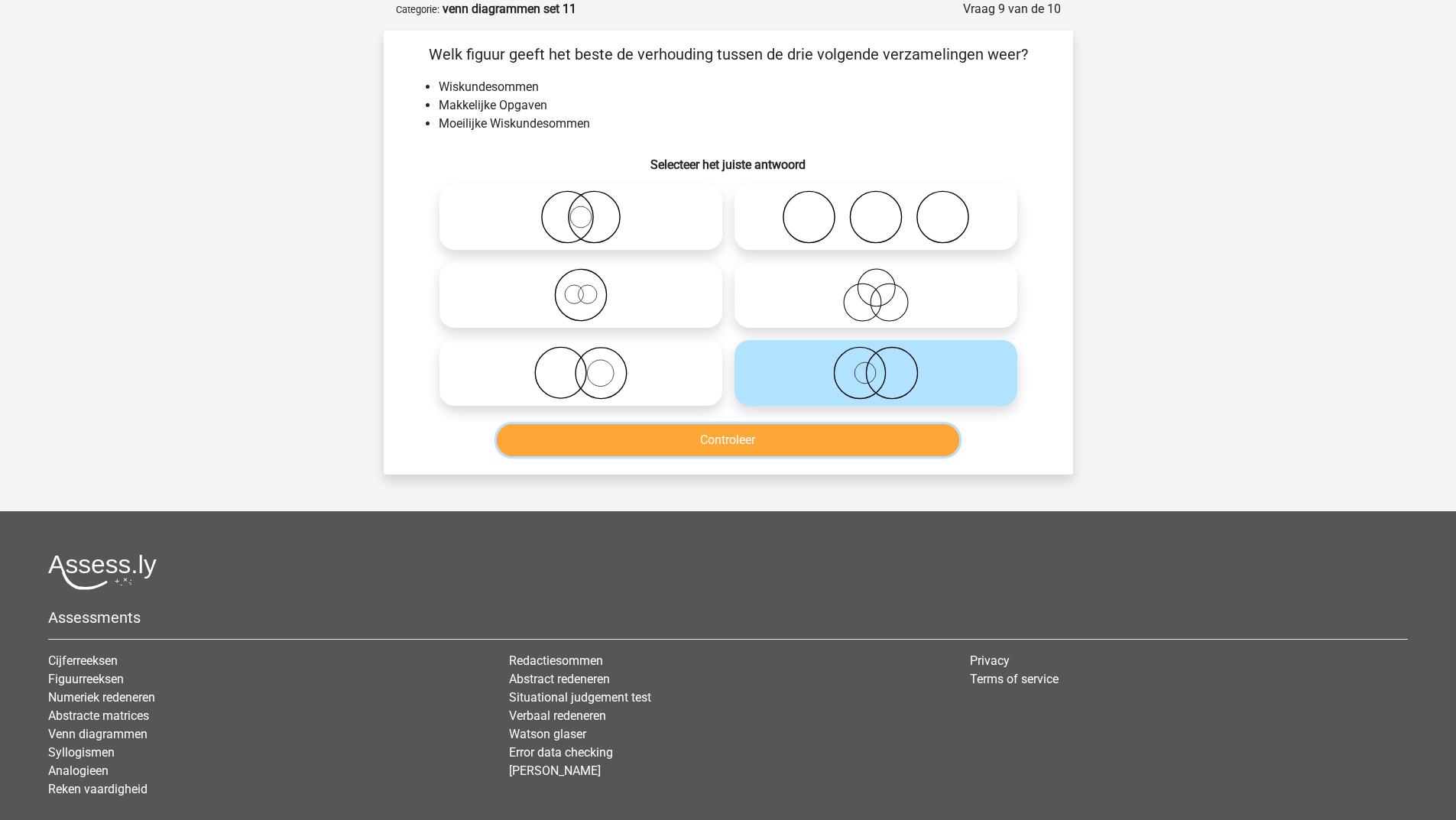
click at [821, 441] on button "Controleer" at bounding box center [728, 440] width 463 height 32
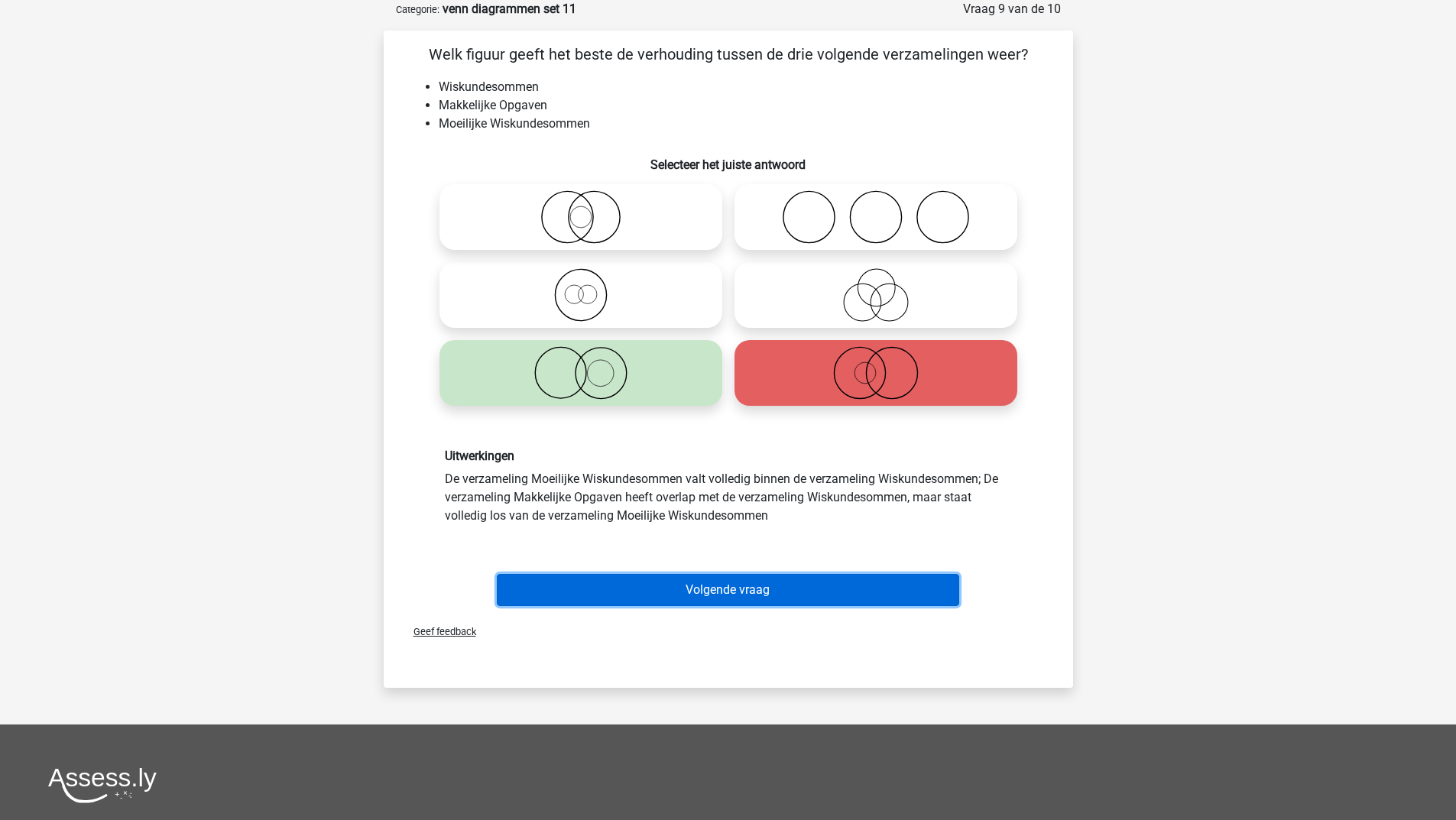
click at [630, 577] on button "Volgende vraag" at bounding box center [728, 590] width 463 height 32
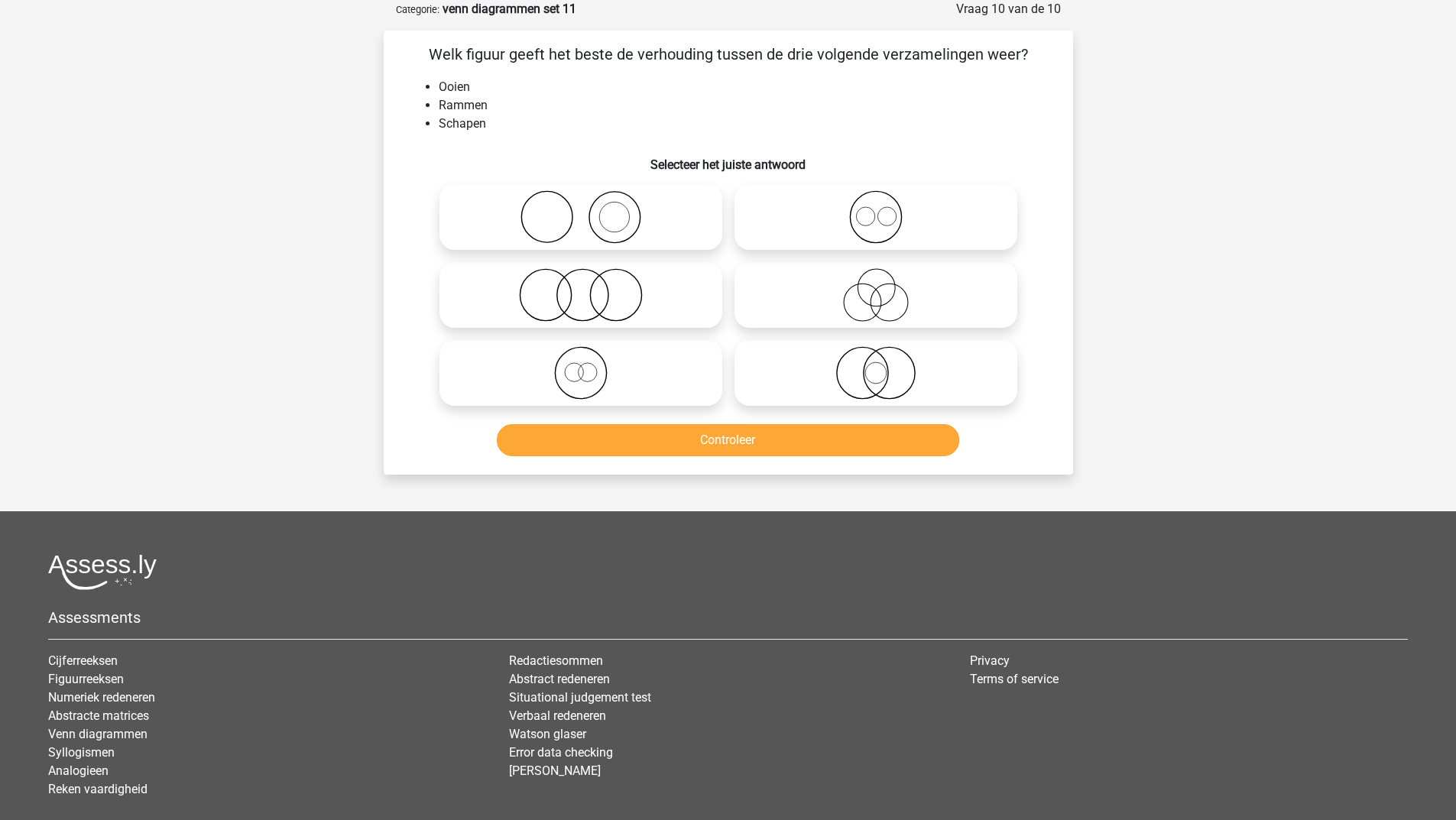
click at [623, 210] on icon at bounding box center [581, 216] width 271 height 53
click at [591, 209] on input "radio" at bounding box center [586, 204] width 10 height 10
radio input "true"
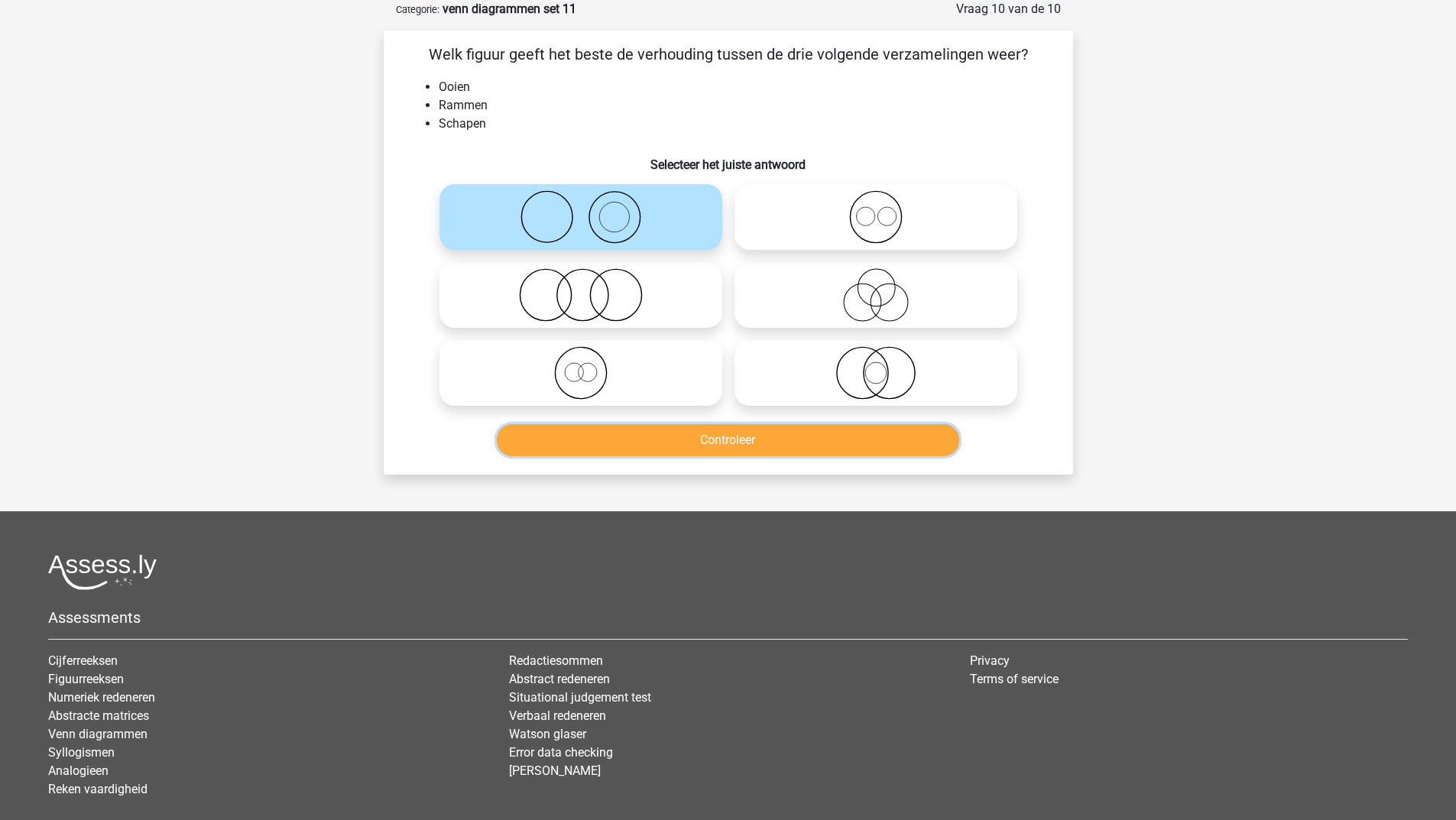
click at [661, 449] on button "Controleer" at bounding box center [728, 440] width 463 height 32
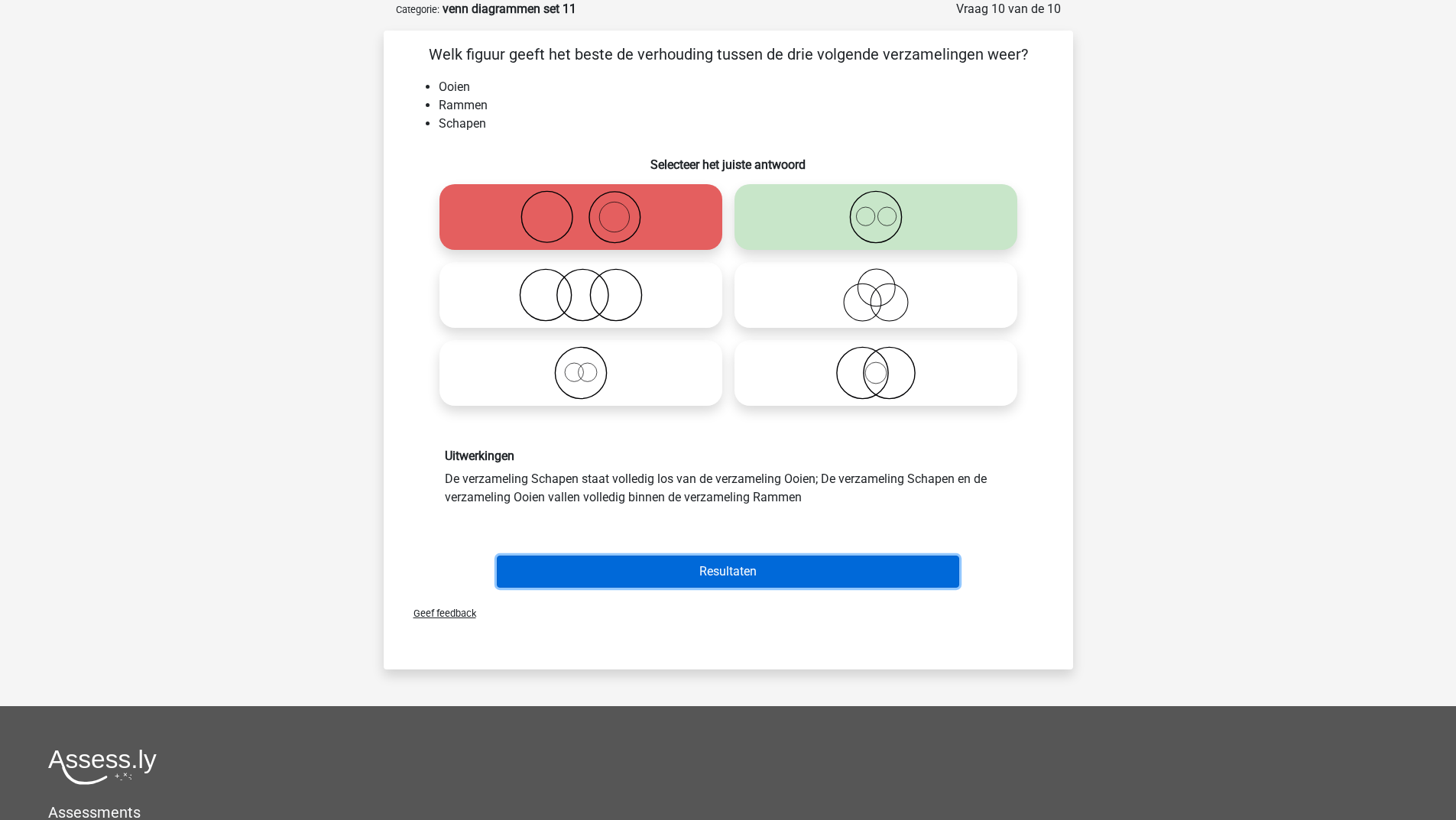
click at [795, 565] on button "Resultaten" at bounding box center [728, 571] width 463 height 32
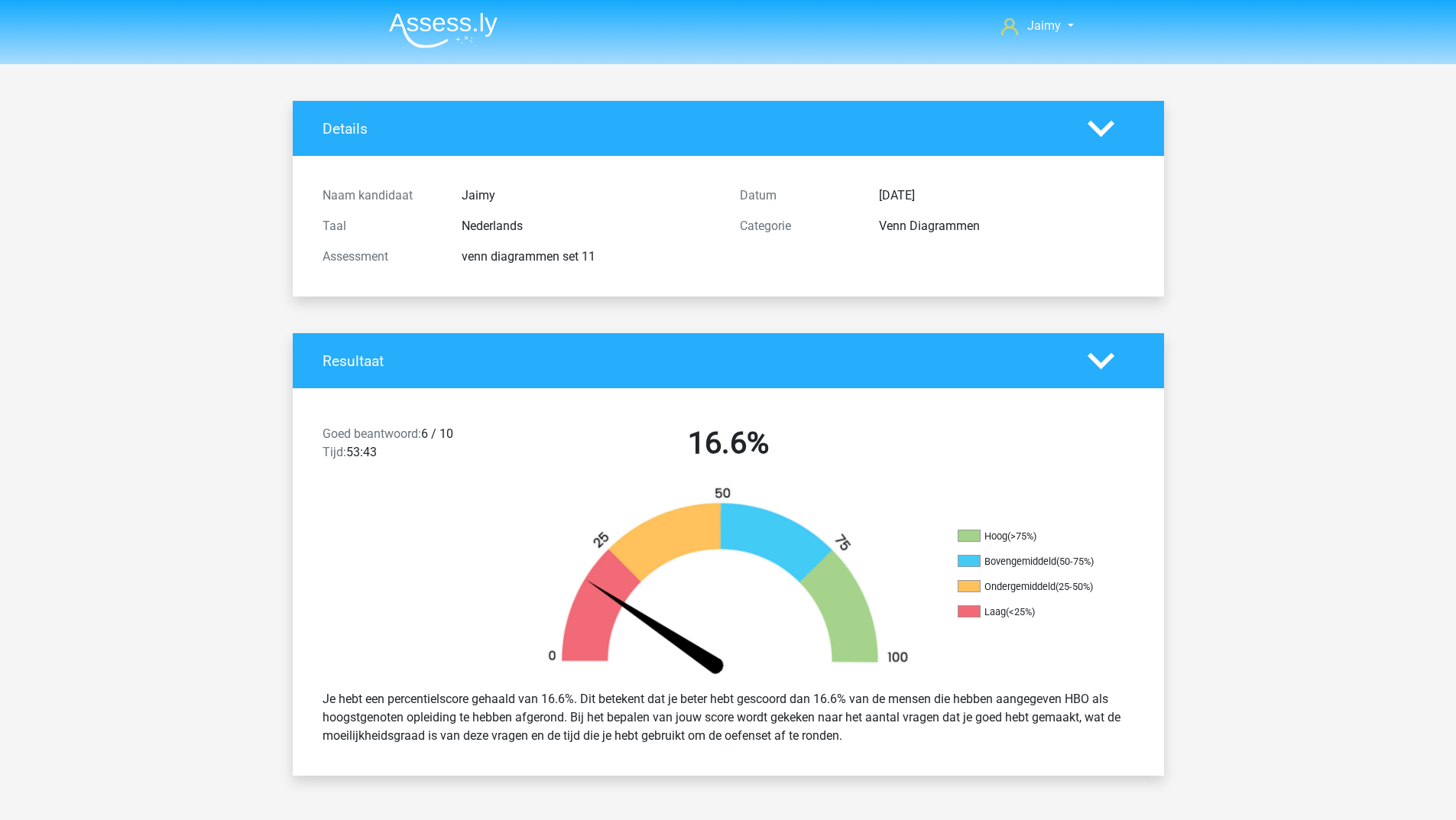
click at [443, 36] on img at bounding box center [443, 30] width 108 height 36
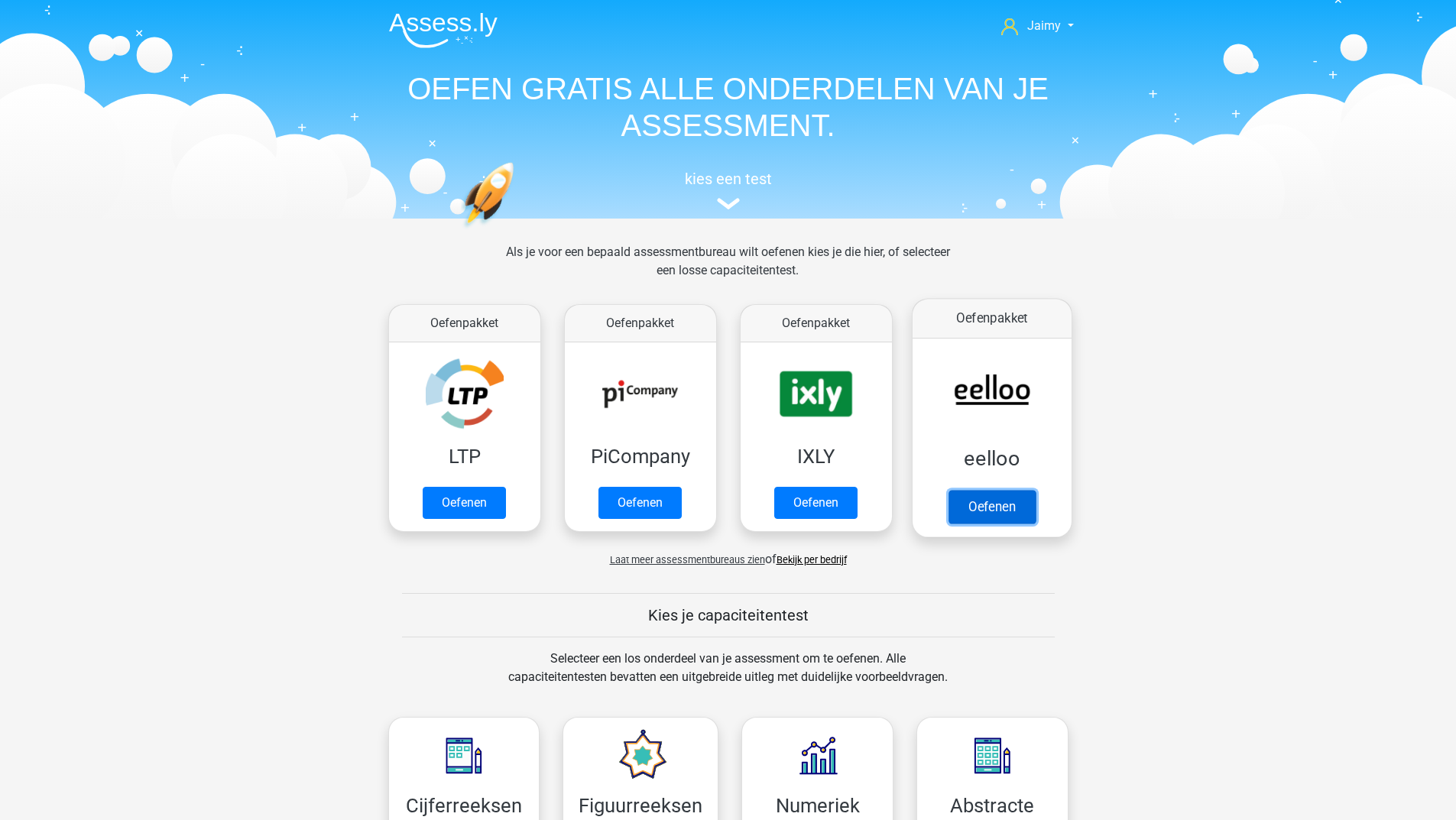
click at [984, 511] on link "Oefenen" at bounding box center [991, 506] width 87 height 34
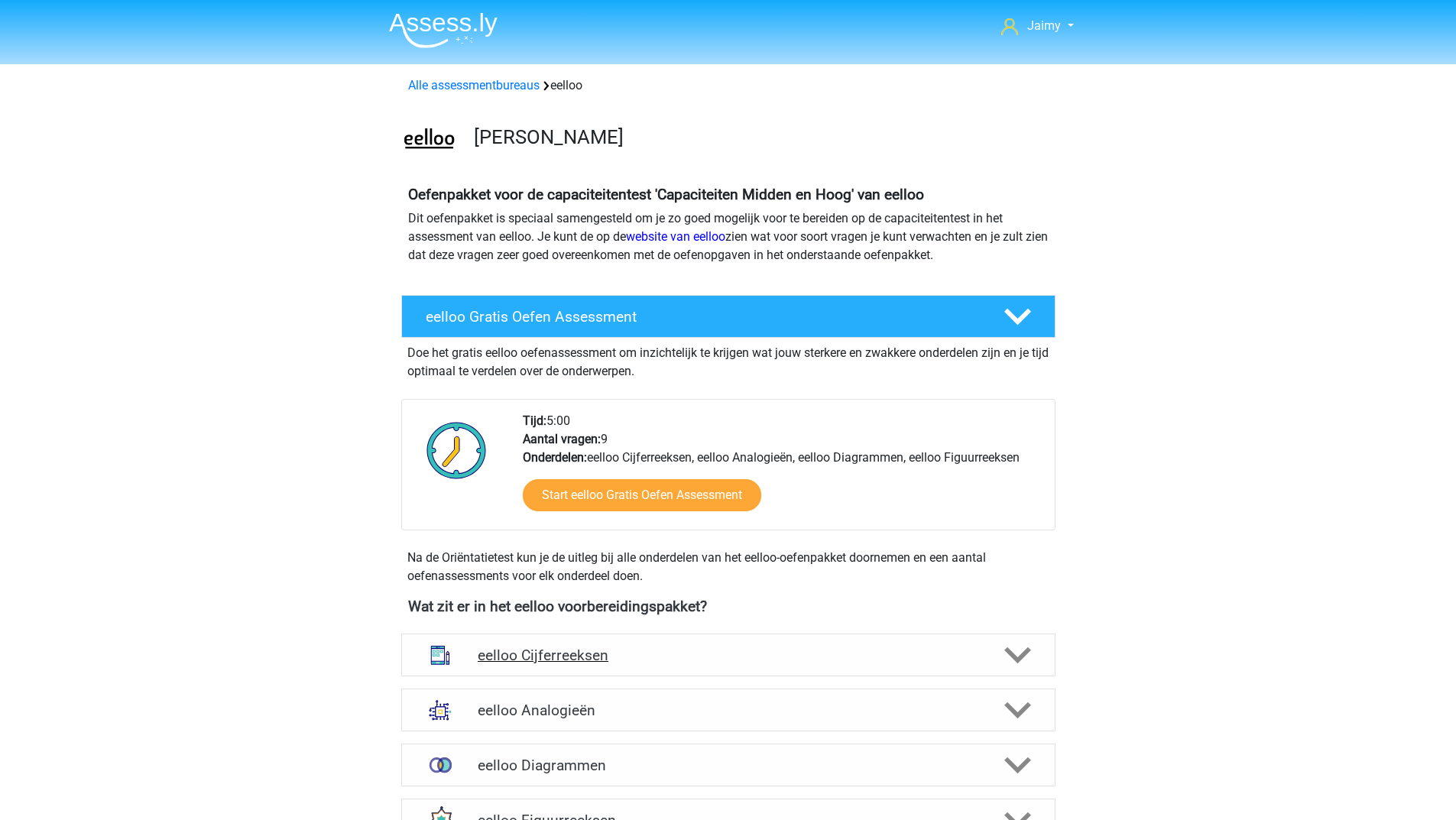
scroll to position [382, 0]
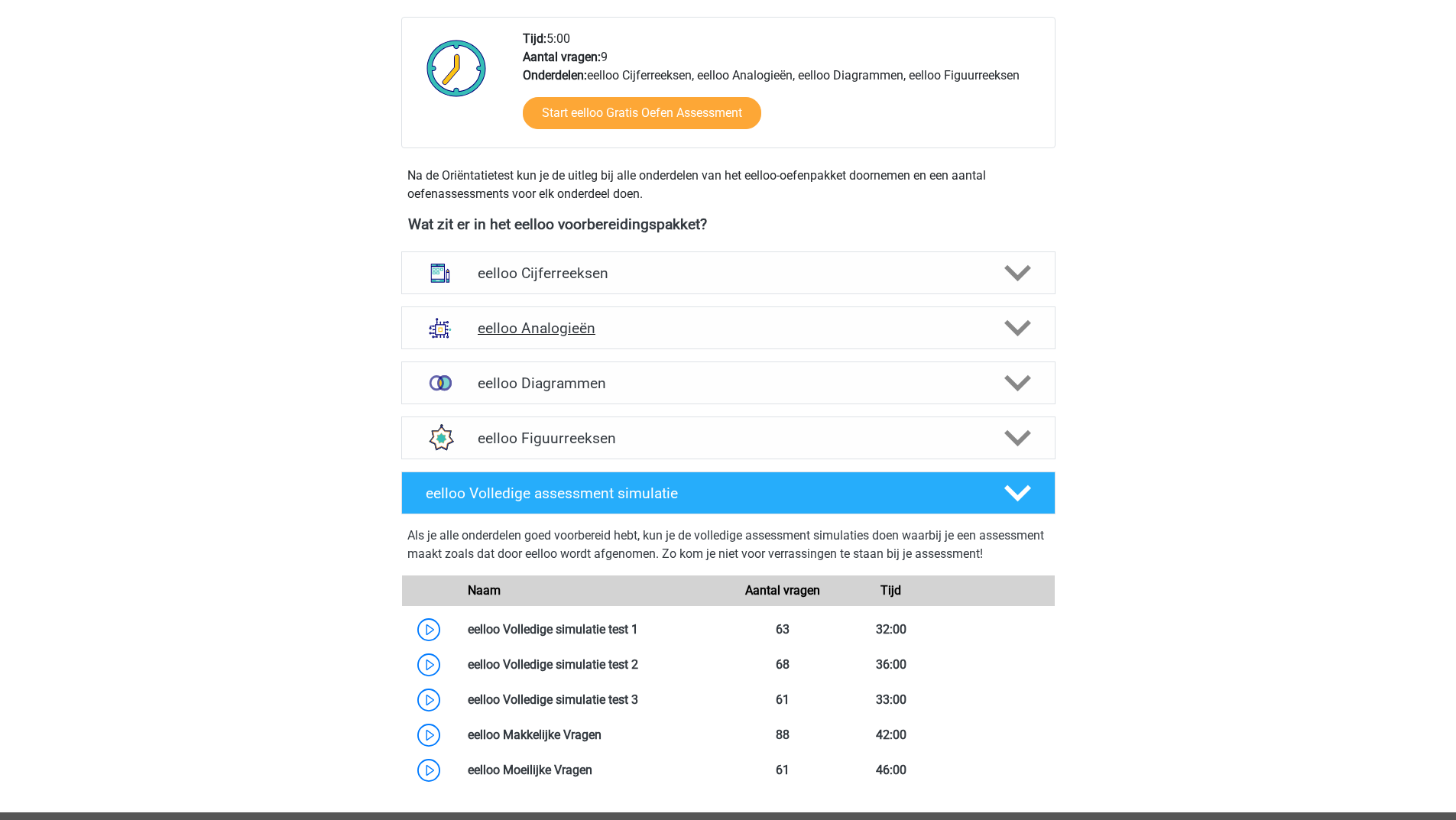
click at [620, 336] on h4 "eelloo Analogieën" at bounding box center [728, 328] width 500 height 17
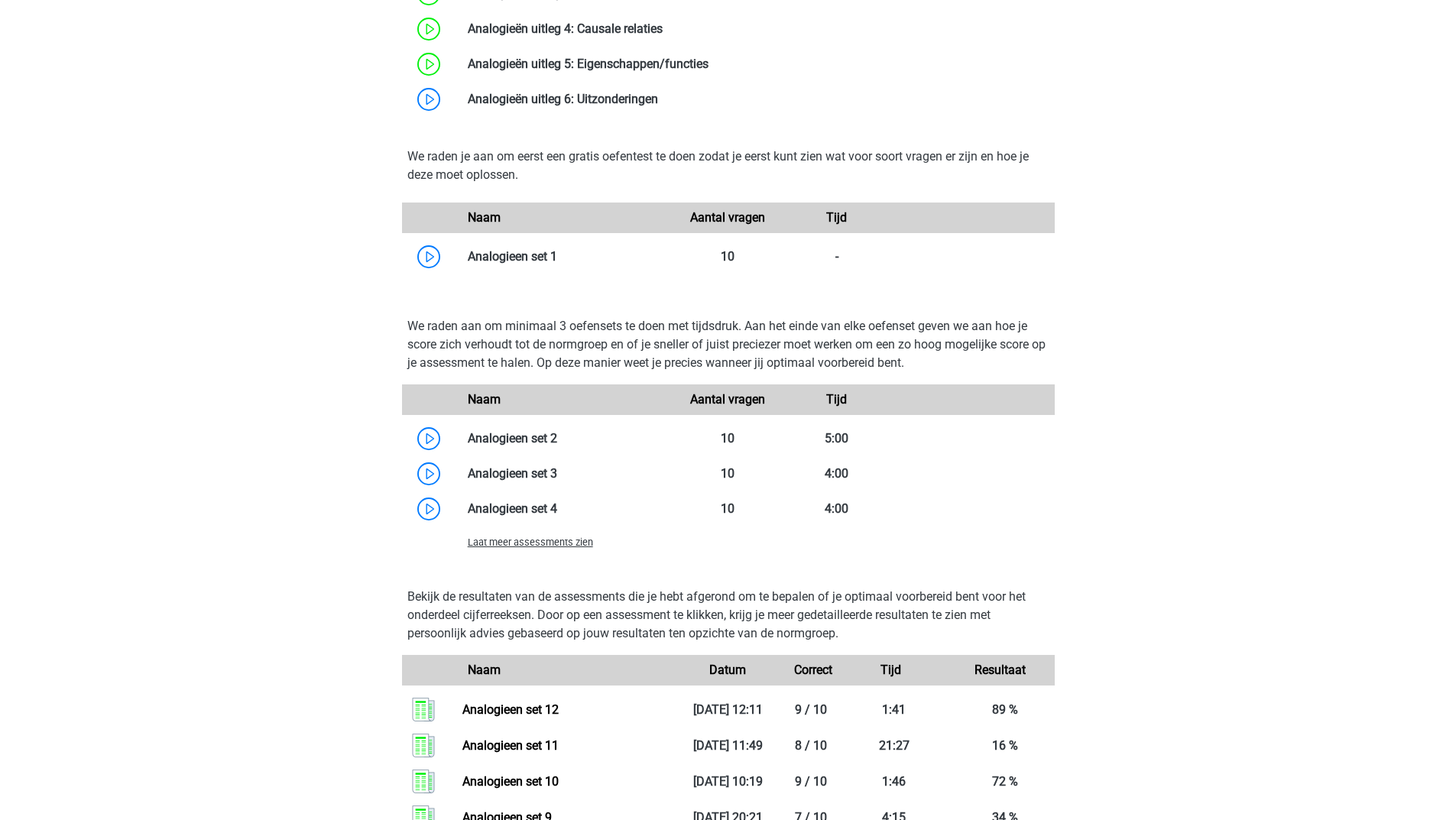
scroll to position [1146, 0]
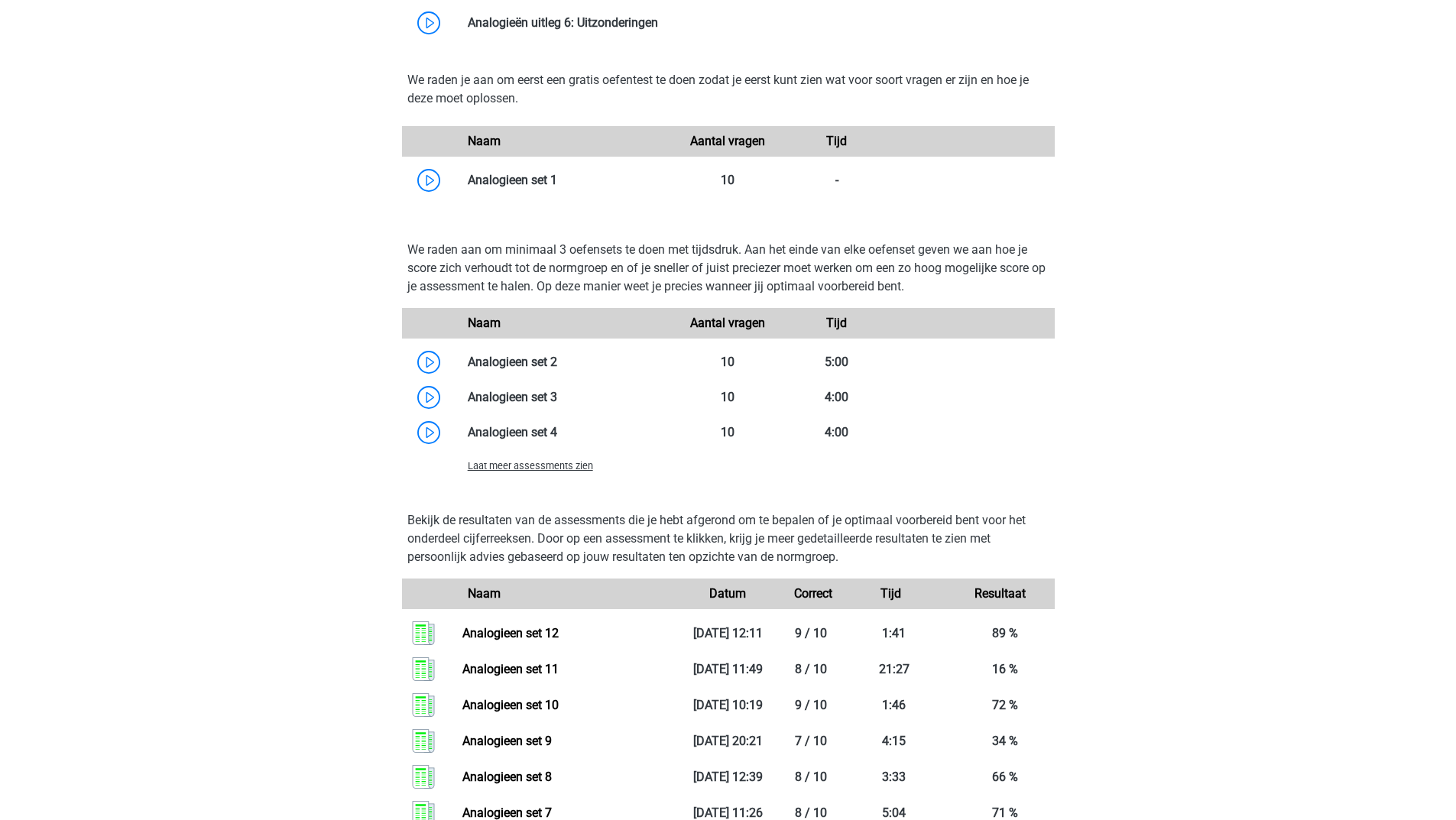
click at [570, 467] on span "Laat meer assessments zien" at bounding box center [530, 466] width 126 height 11
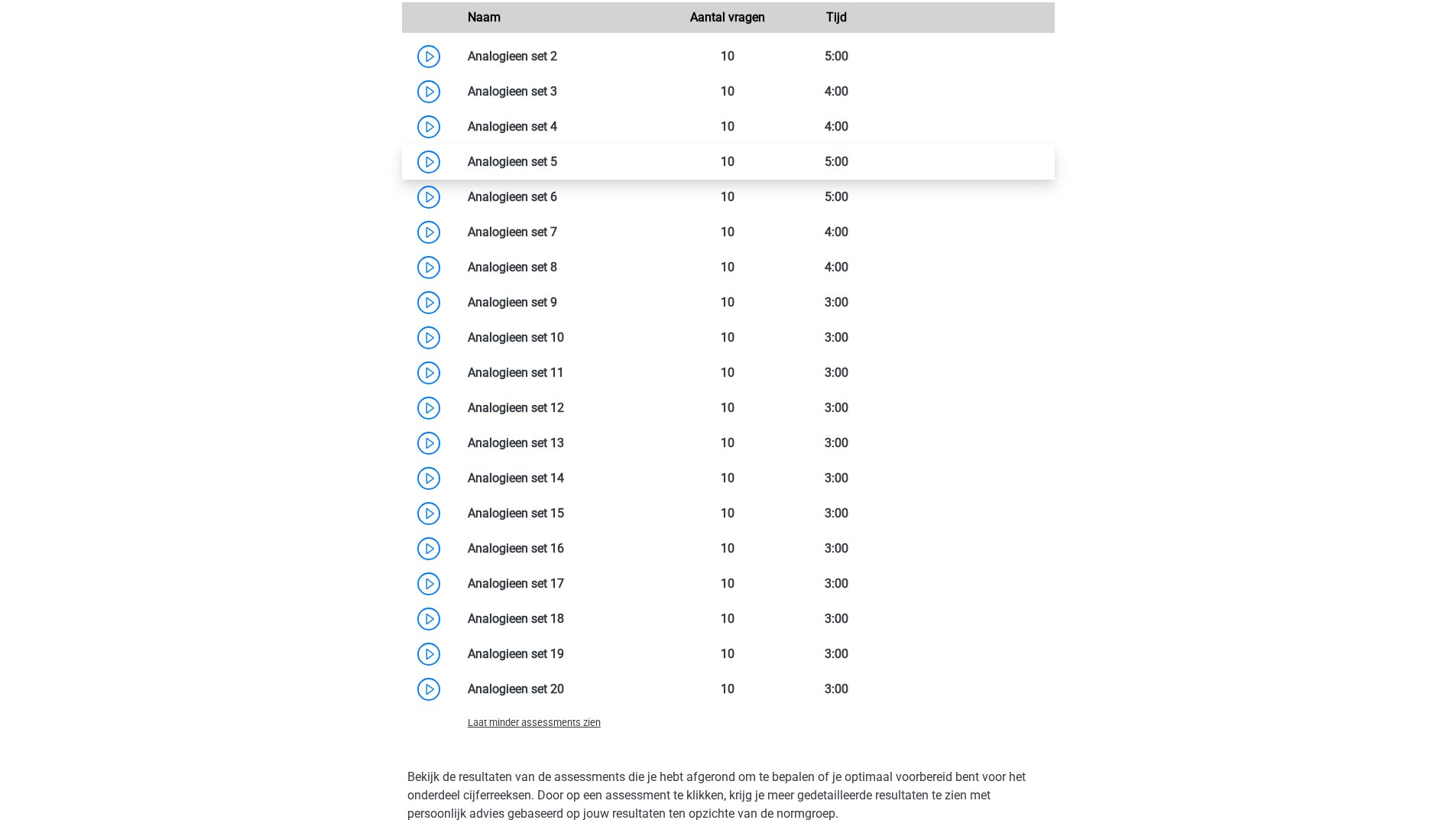
scroll to position [1528, 0]
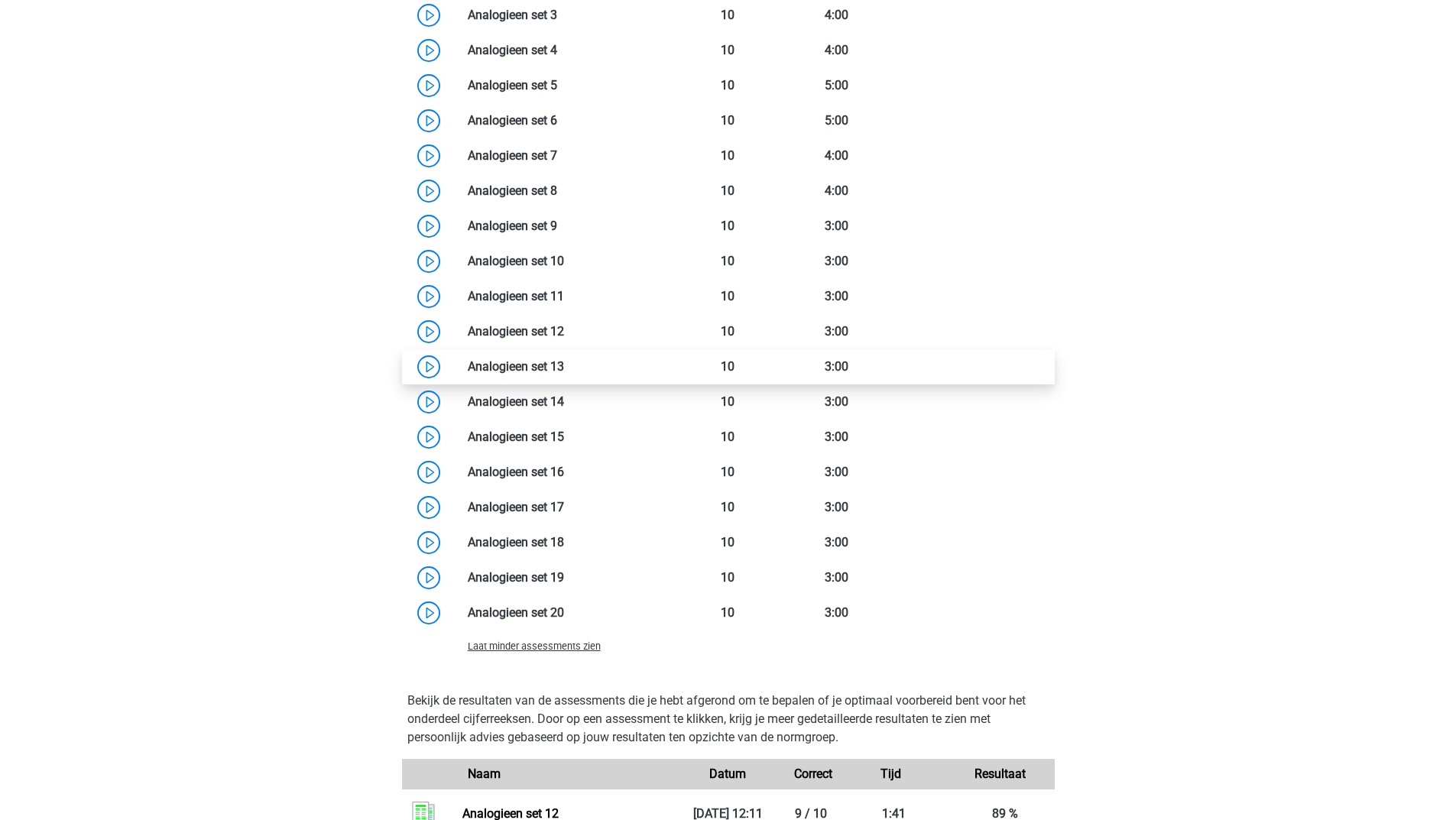
click at [564, 367] on link at bounding box center [564, 367] width 0 height 15
